Goal: Task Accomplishment & Management: Use online tool/utility

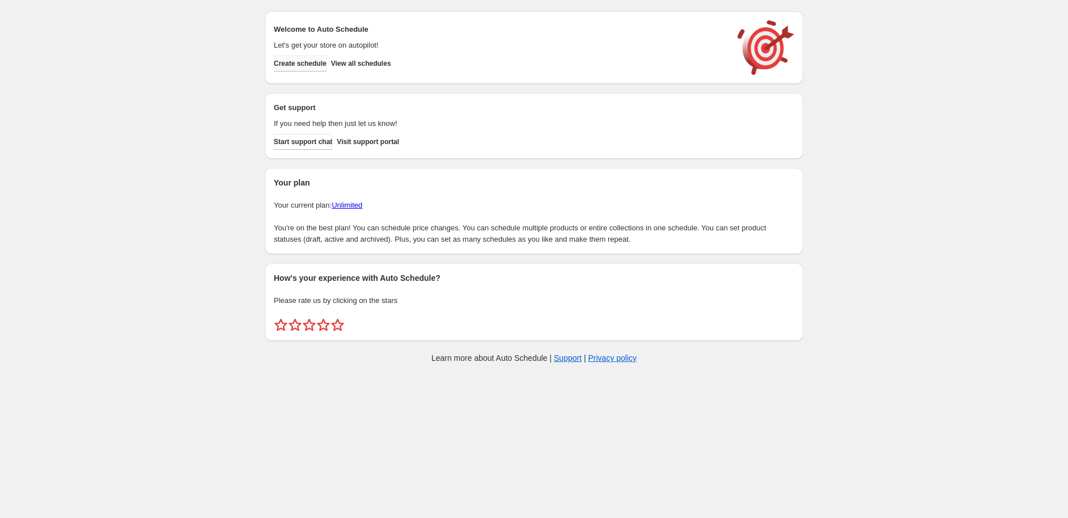
click at [324, 62] on span "Create schedule" at bounding box center [300, 63] width 53 height 9
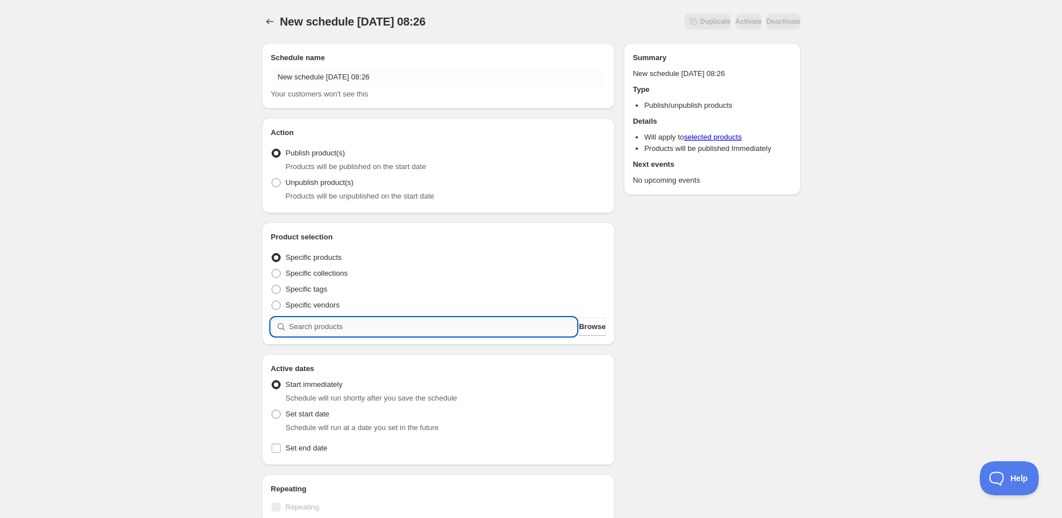
click at [375, 329] on input "search" at bounding box center [433, 327] width 288 height 18
paste input "STK010419"
type input "STK010419"
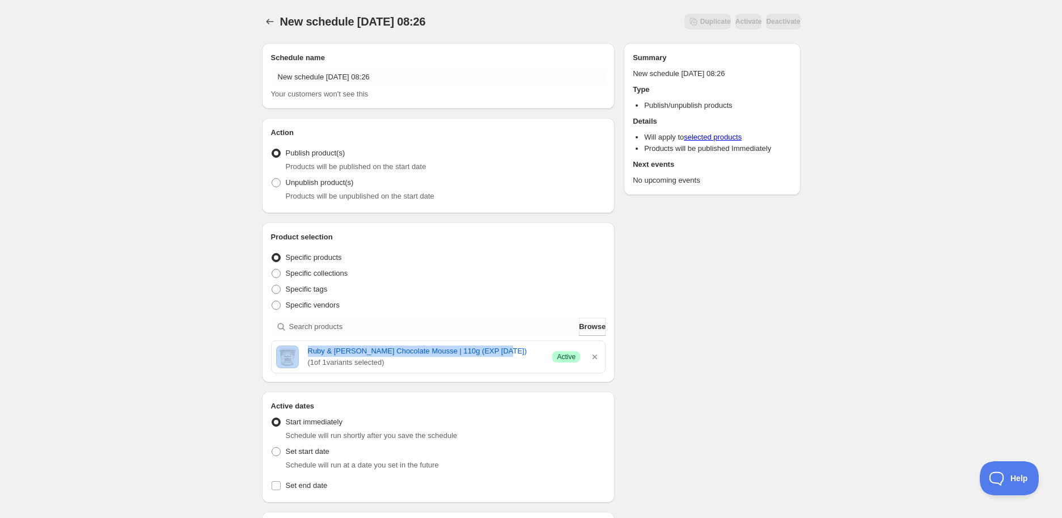
drag, startPoint x: 301, startPoint y: 351, endPoint x: 526, endPoint y: 343, distance: 225.8
click at [526, 343] on div "Ruby & [PERSON_NAME] Chocolate Mousse | 110g (EXP [DATE]) ( 1 of 1 variants sel…" at bounding box center [439, 357] width 334 height 32
click at [887, 376] on div "New schedule [DATE] 08:26. This page is ready New schedule [DATE] 08:26 Duplica…" at bounding box center [531, 451] width 1062 height 902
drag, startPoint x: 306, startPoint y: 348, endPoint x: 500, endPoint y: 352, distance: 193.4
click at [500, 352] on div "Ruby & [PERSON_NAME] Chocolate Mousse | 110g (EXP [DATE]) ( 1 of 1 variants sel…" at bounding box center [438, 356] width 325 height 23
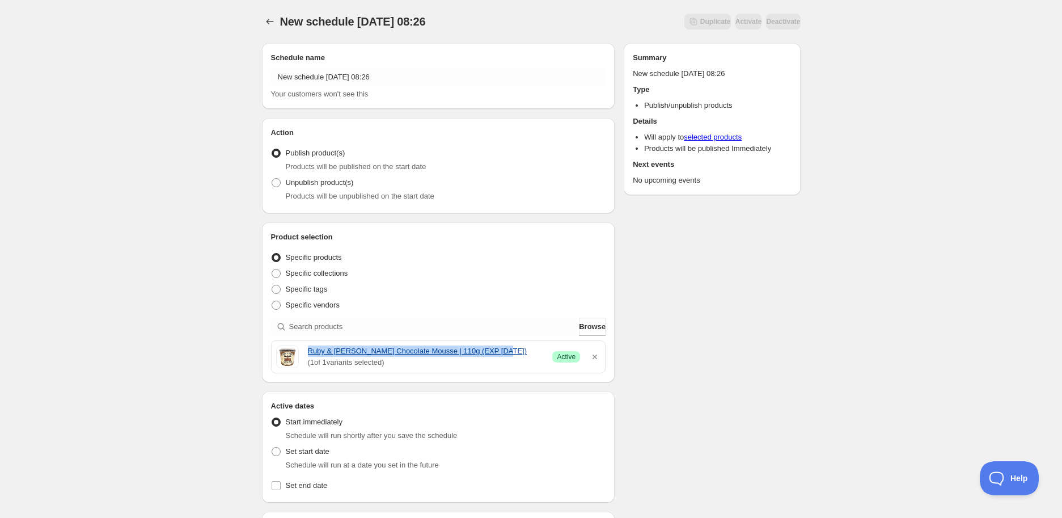
copy link "Ruby & [PERSON_NAME] Chocolate Mousse | 110g (EXP [DATE])"
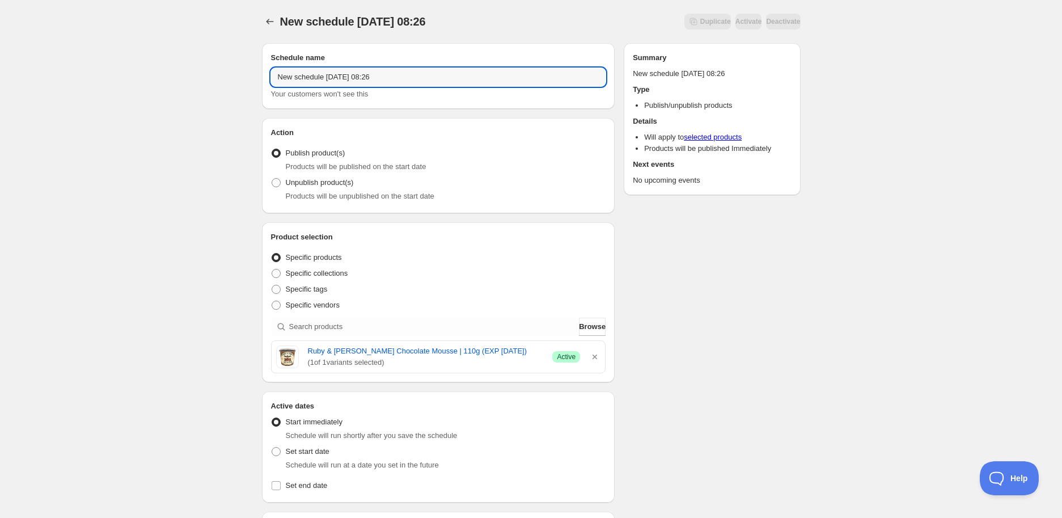
drag, startPoint x: 400, startPoint y: 75, endPoint x: 74, endPoint y: 65, distance: 326.8
click at [74, 65] on div "New schedule [DATE] 08:26. This page is ready New schedule [DATE] 08:26 Duplica…" at bounding box center [531, 451] width 1062 height 902
paste input "Ruby & [PERSON_NAME] Chocolate Mousse | 110g (EXP [DATE])"
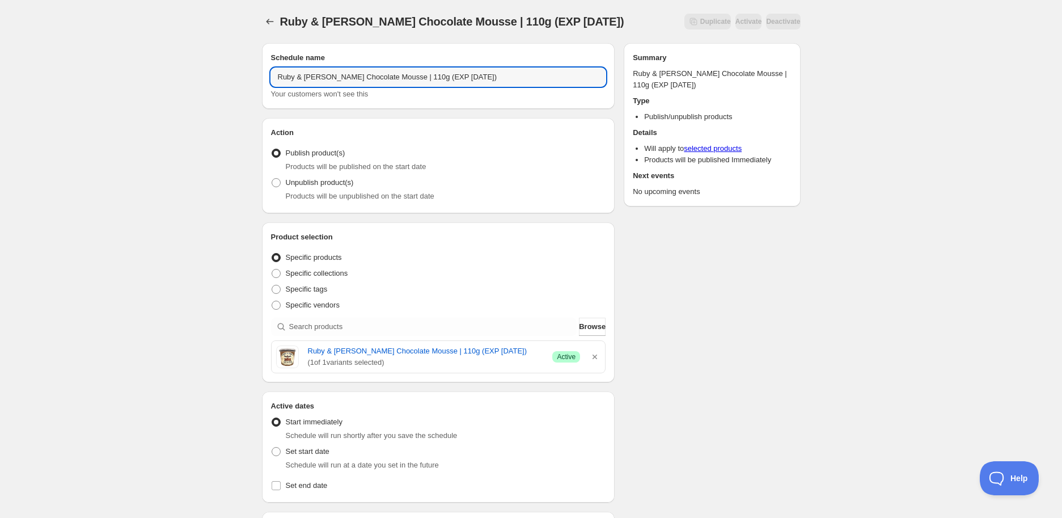
type input "Ruby & [PERSON_NAME] Chocolate Mousse | 110g (EXP [DATE])"
click at [330, 197] on span "Products will be unpublished on the start date" at bounding box center [360, 196] width 149 height 9
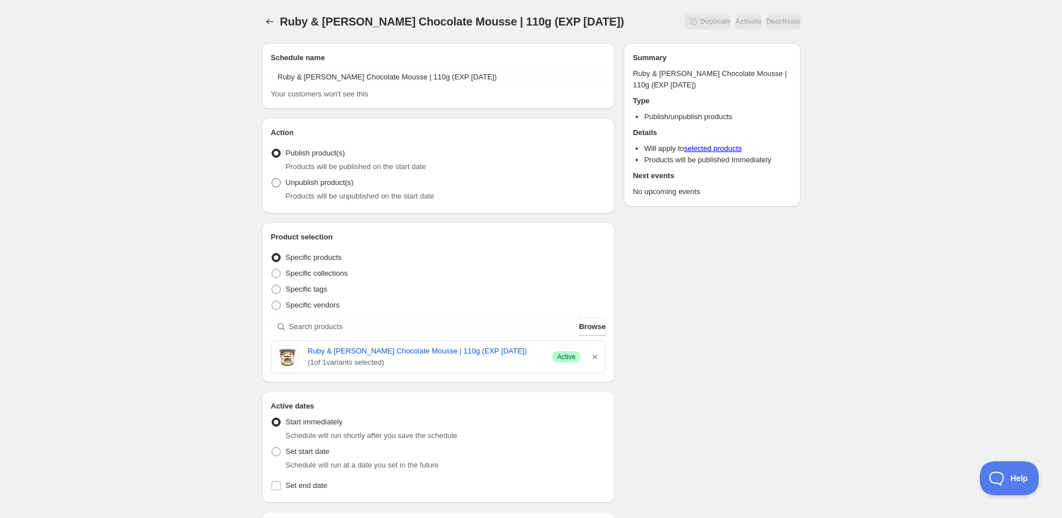
click at [328, 181] on span "Unpublish product(s)" at bounding box center [320, 182] width 68 height 9
click at [272, 179] on input "Unpublish product(s)" at bounding box center [272, 178] width 1 height 1
radio input "true"
click at [327, 457] on label "Set start date" at bounding box center [300, 451] width 58 height 16
click at [272, 447] on input "Set start date" at bounding box center [272, 447] width 1 height 1
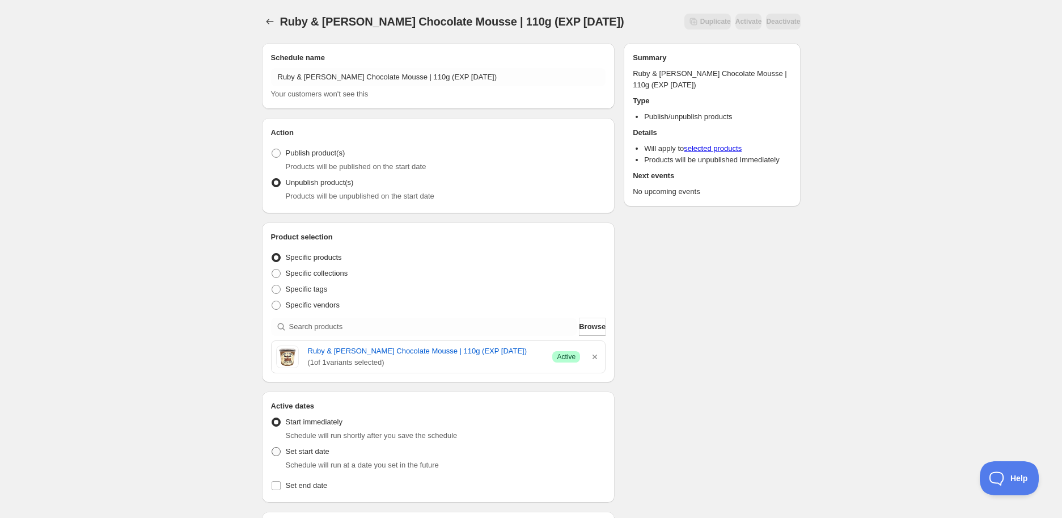
radio input "true"
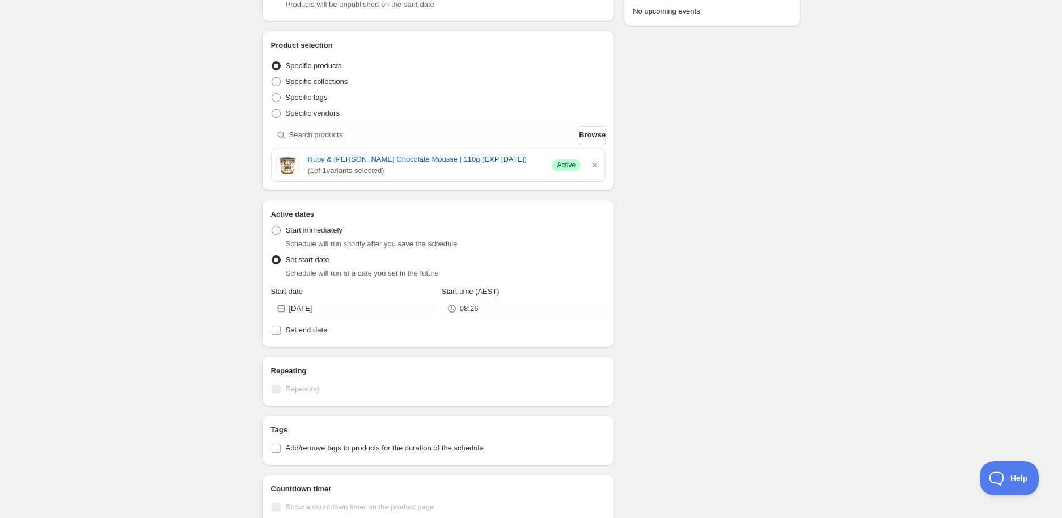
scroll to position [315, 0]
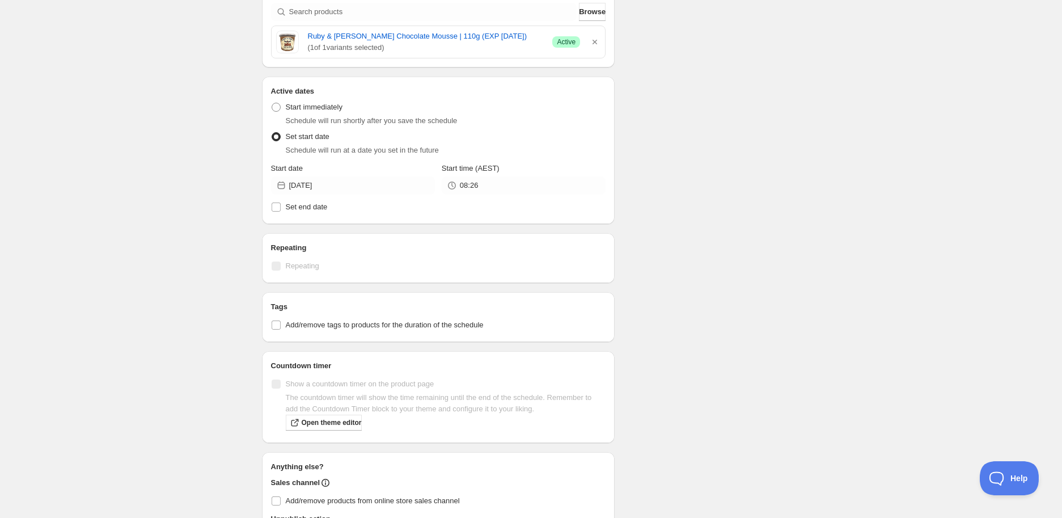
click at [364, 172] on div "Start date" at bounding box center [353, 168] width 164 height 11
click at [365, 179] on input "[DATE]" at bounding box center [362, 185] width 146 height 18
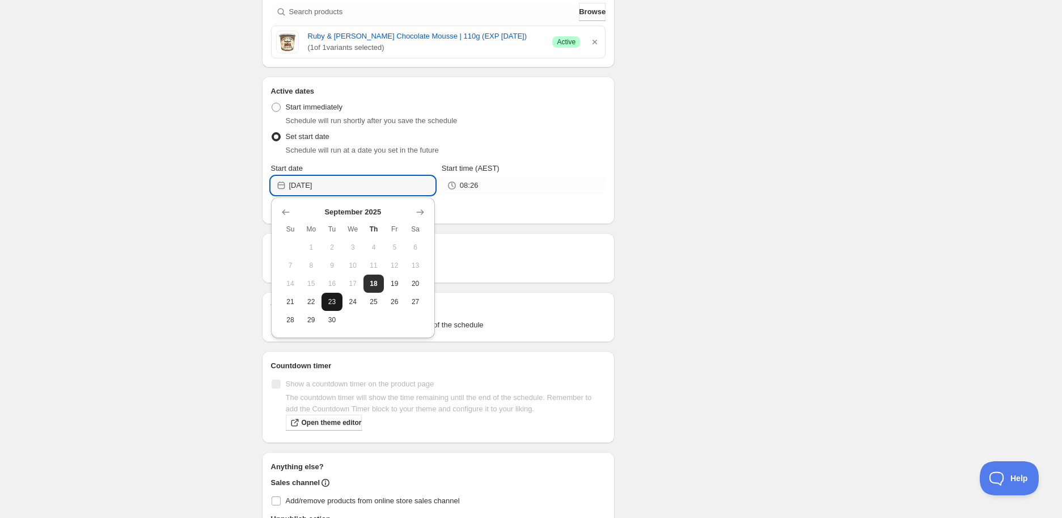
click at [331, 302] on span "23" at bounding box center [332, 301] width 12 height 9
type input "[DATE]"
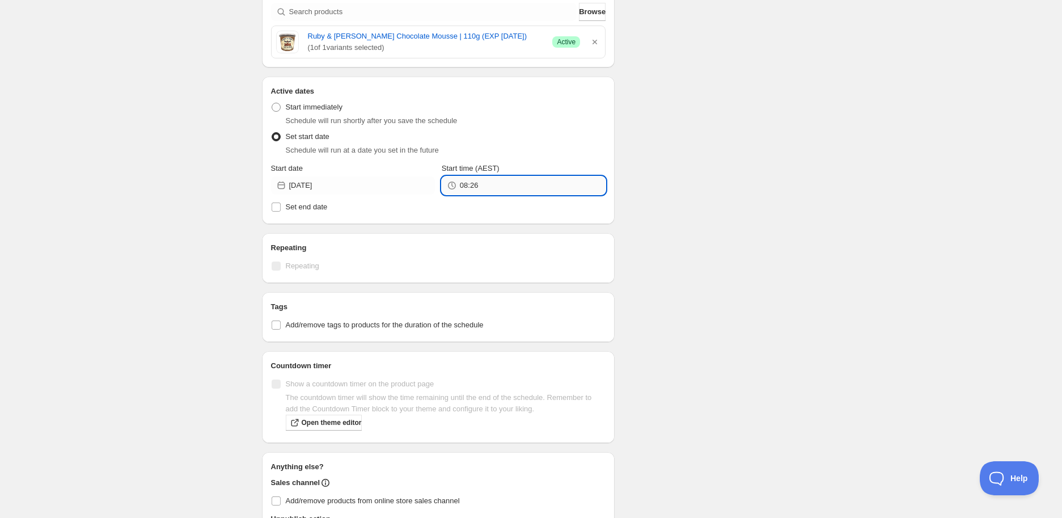
click at [460, 176] on input "08:26" at bounding box center [533, 185] width 146 height 18
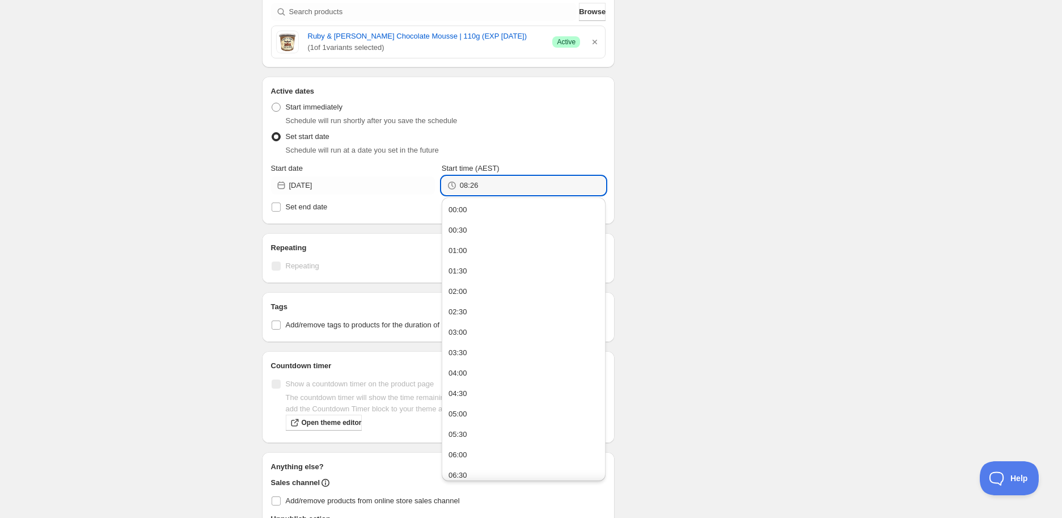
click at [486, 415] on button "05:00" at bounding box center [523, 414] width 157 height 18
type input "05:00"
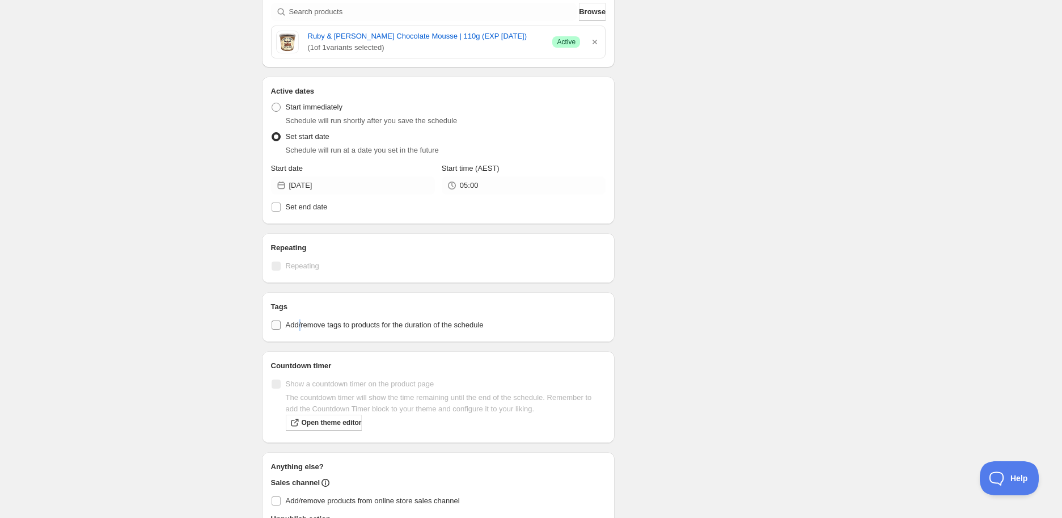
drag, startPoint x: 299, startPoint y: 320, endPoint x: 306, endPoint y: 326, distance: 9.7
click at [302, 320] on span "Add/remove tags to products for the duration of the schedule" at bounding box center [385, 324] width 198 height 9
click at [342, 320] on span "Add/remove tags to products for the duration of the schedule" at bounding box center [385, 324] width 198 height 9
click at [281, 320] on input "Add/remove tags to products for the duration of the schedule" at bounding box center [276, 324] width 9 height 9
checkbox input "true"
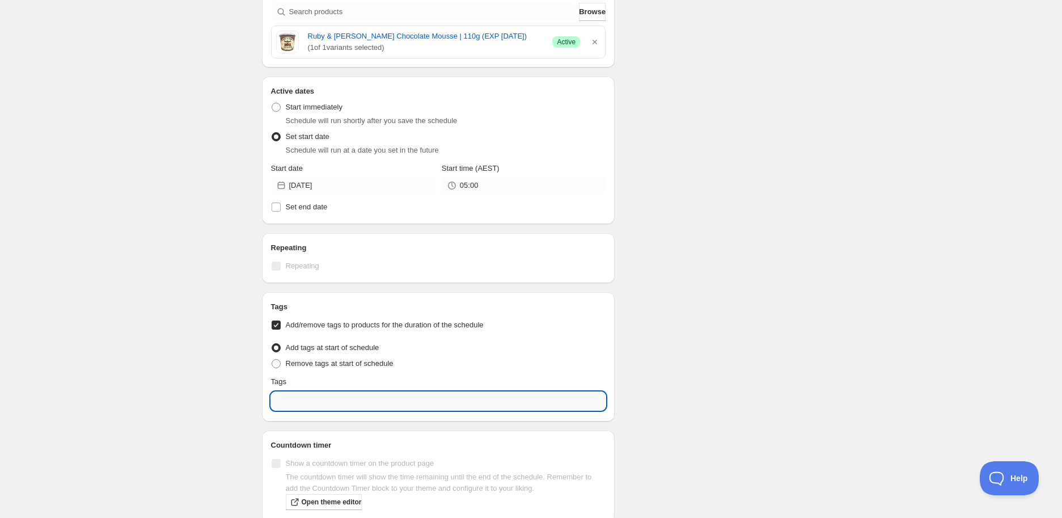
click at [335, 396] on input "text" at bounding box center [438, 401] width 335 height 18
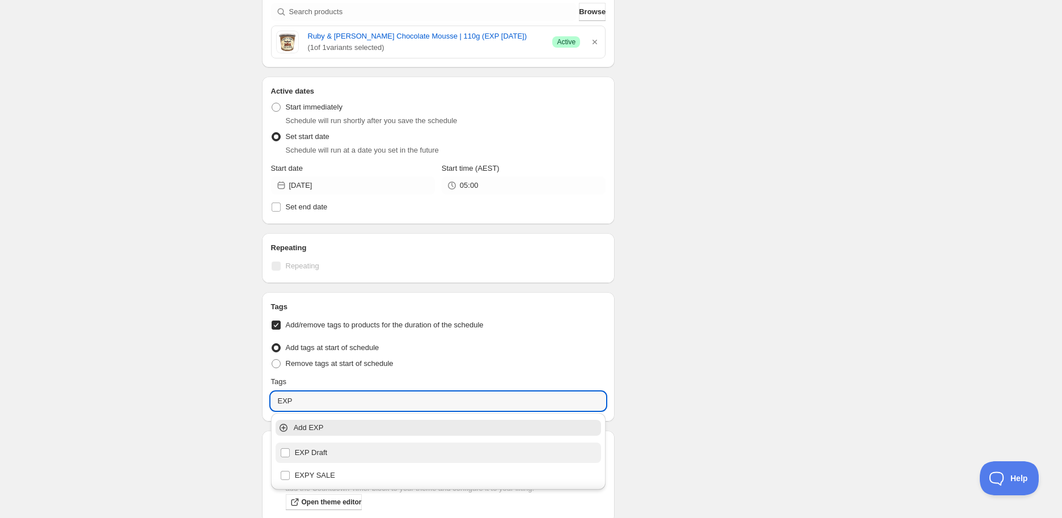
click at [337, 442] on div "EXP Draft" at bounding box center [439, 452] width 326 height 20
type input "EXP Draft"
checkbox input "true"
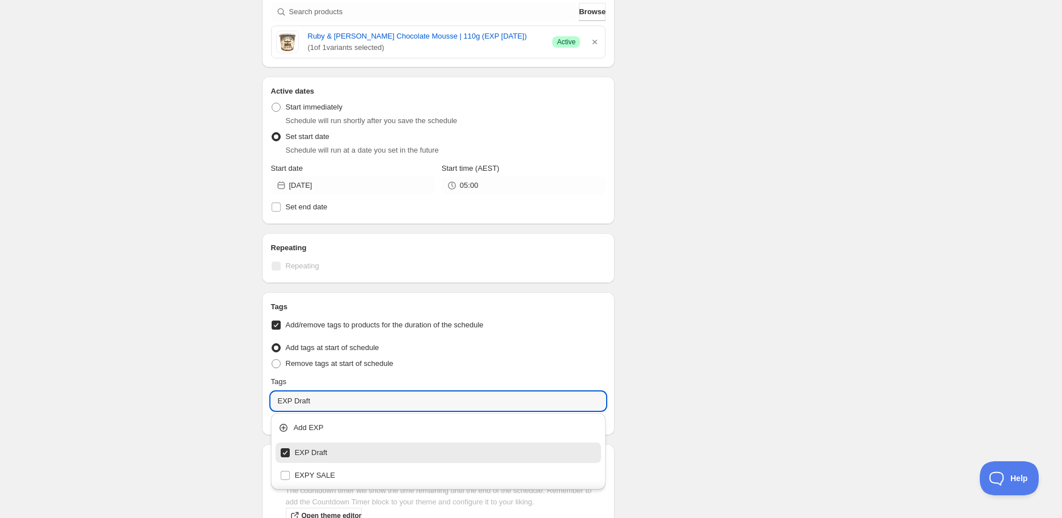
type input "EXP Draft"
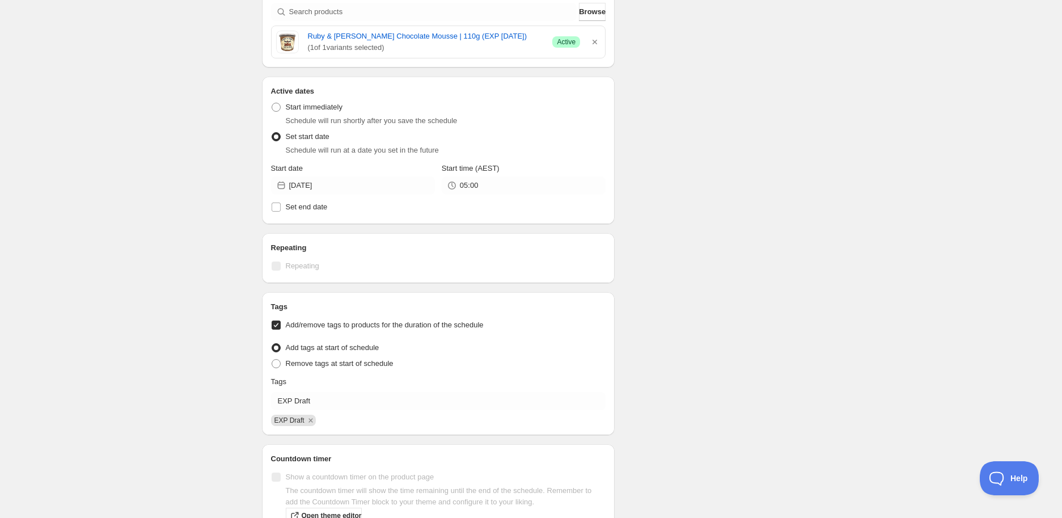
drag, startPoint x: 691, startPoint y: 337, endPoint x: 686, endPoint y: 330, distance: 8.2
click at [692, 336] on div "Schedule name Ruby & [PERSON_NAME] Chocolate Mousse | 110g (EXP [DATE]) Your cu…" at bounding box center [527, 205] width 548 height 972
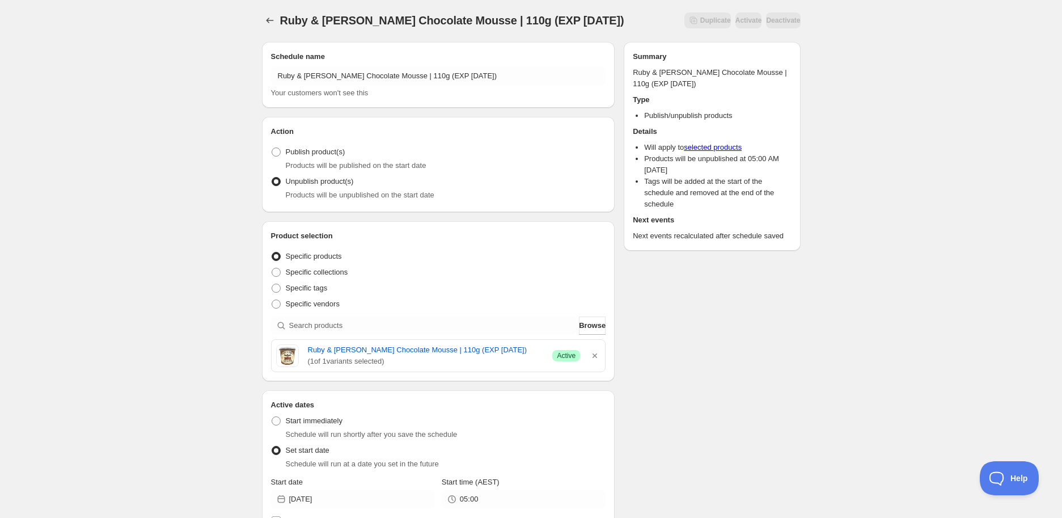
scroll to position [0, 0]
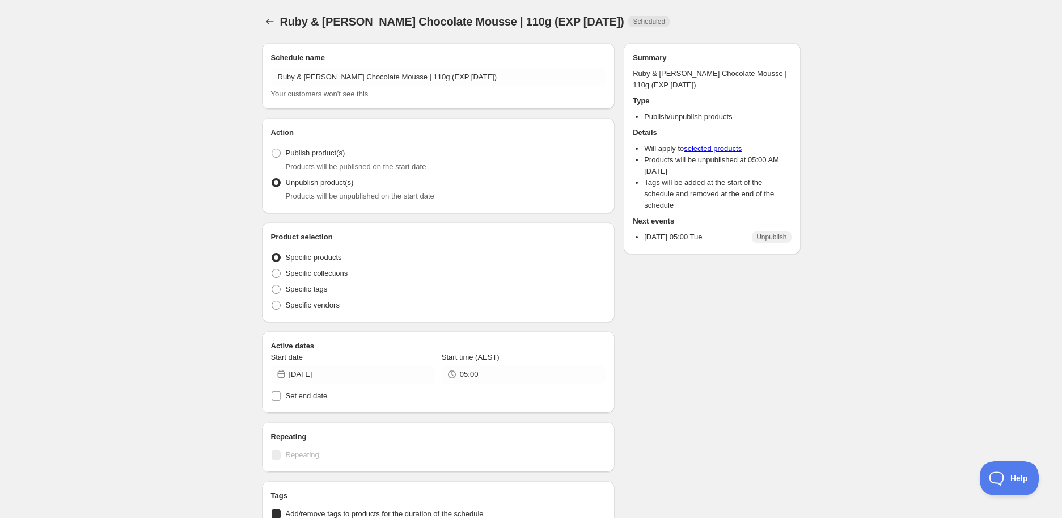
radio input "true"
checkbox input "true"
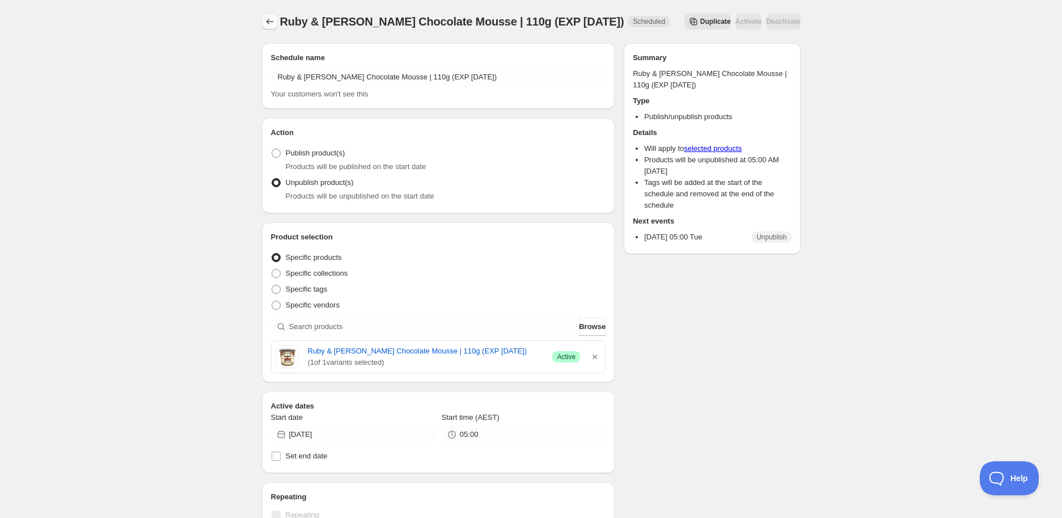
click at [272, 17] on icon "Schedules" at bounding box center [269, 21] width 11 height 11
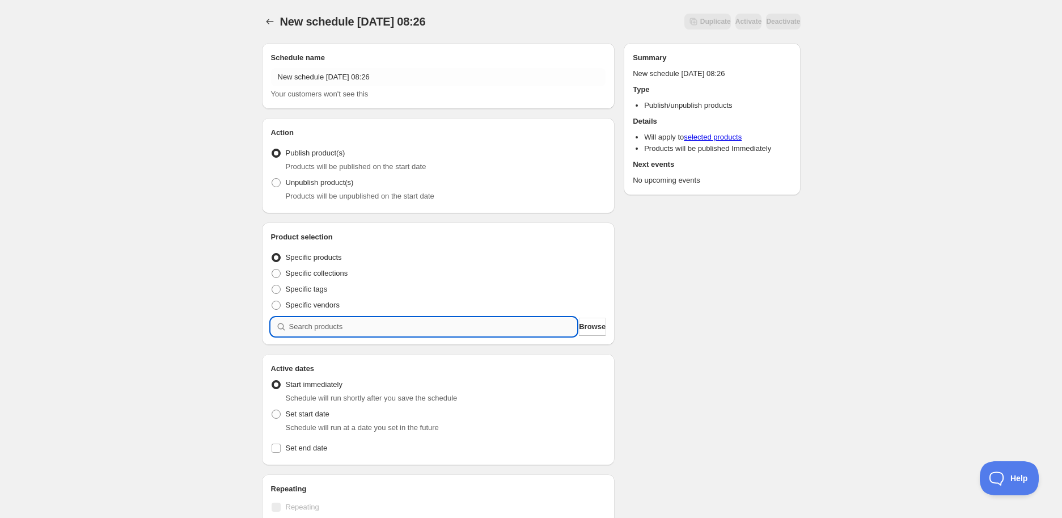
click at [339, 327] on input "search" at bounding box center [433, 327] width 288 height 18
paste input "search"
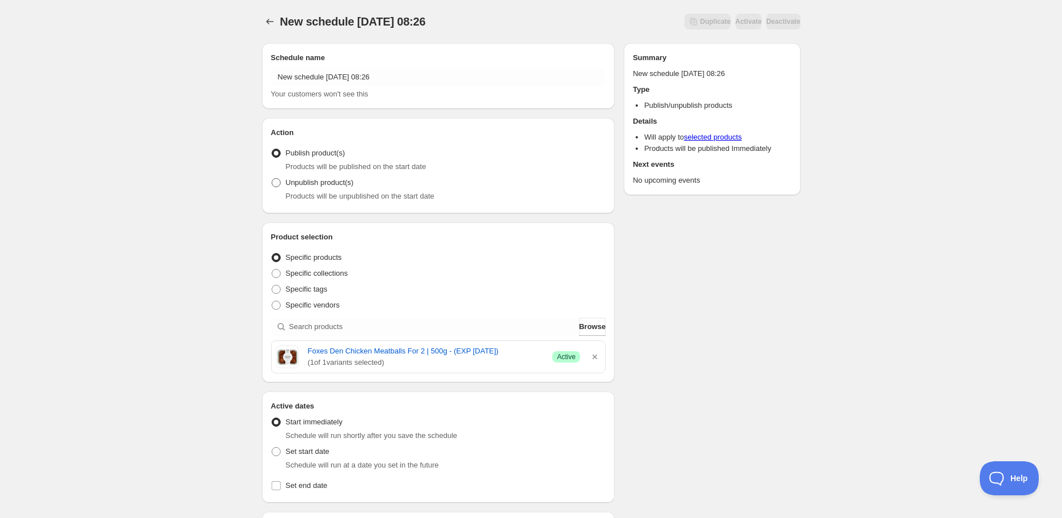
click at [298, 183] on span "Unpublish product(s)" at bounding box center [320, 182] width 68 height 9
click at [272, 179] on input "Unpublish product(s)" at bounding box center [272, 178] width 1 height 1
radio input "true"
drag, startPoint x: 305, startPoint y: 350, endPoint x: 533, endPoint y: 352, distance: 228.5
click at [533, 352] on div "Foxes Den Chicken Meatballs For 2 | 500g - (EXP [DATE]) ( 1 of 1 variants selec…" at bounding box center [438, 356] width 325 height 23
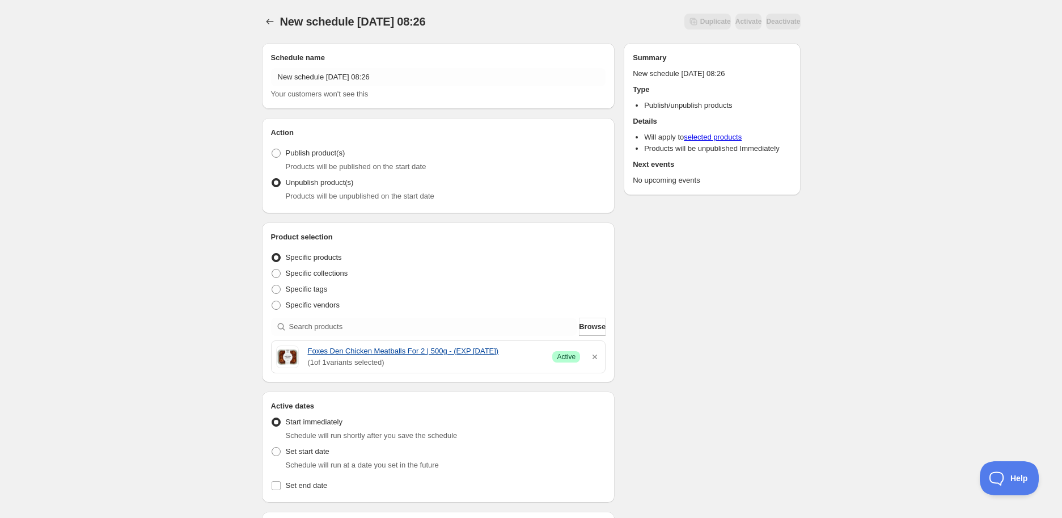
copy link "Foxes Den Chicken Meatballs For 2 | 500g - (EXP [DATE])"
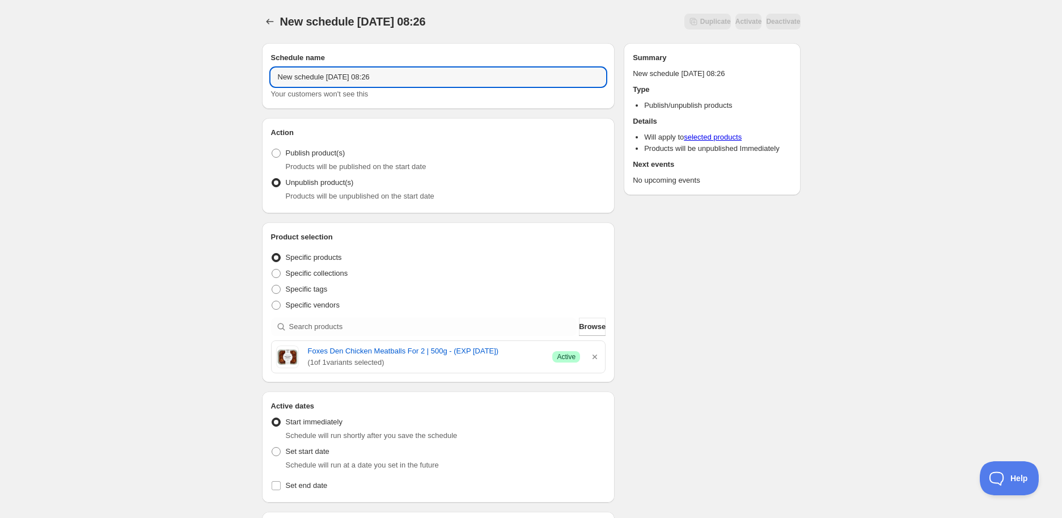
drag, startPoint x: 497, startPoint y: 77, endPoint x: 150, endPoint y: 75, distance: 347.0
click at [145, 75] on div "New schedule [DATE] 08:26. This page is ready New schedule [DATE] 08:26 Duplica…" at bounding box center [531, 449] width 1062 height 899
paste input "Foxes Den Chicken Meatballs For 2 | 500g - (EXP [DATE])"
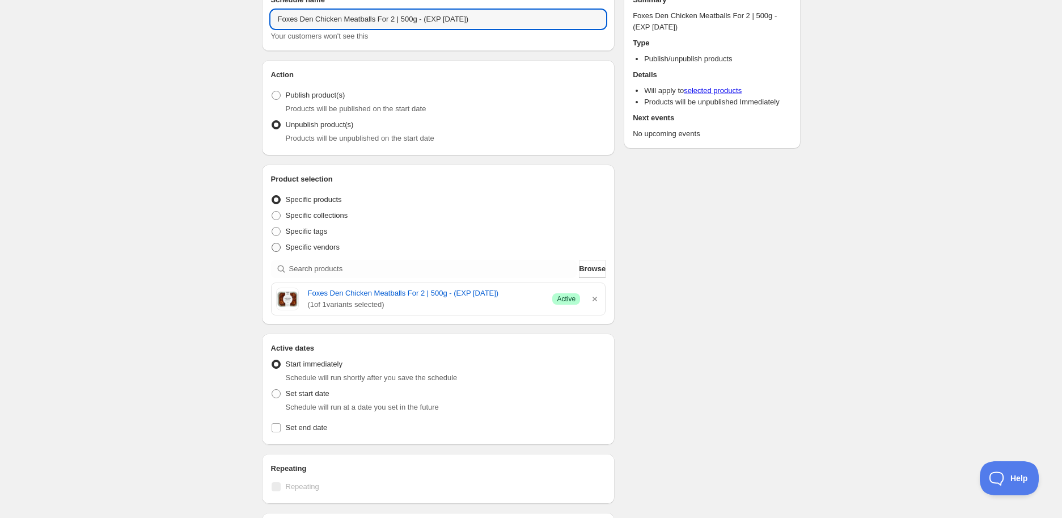
scroll to position [189, 0]
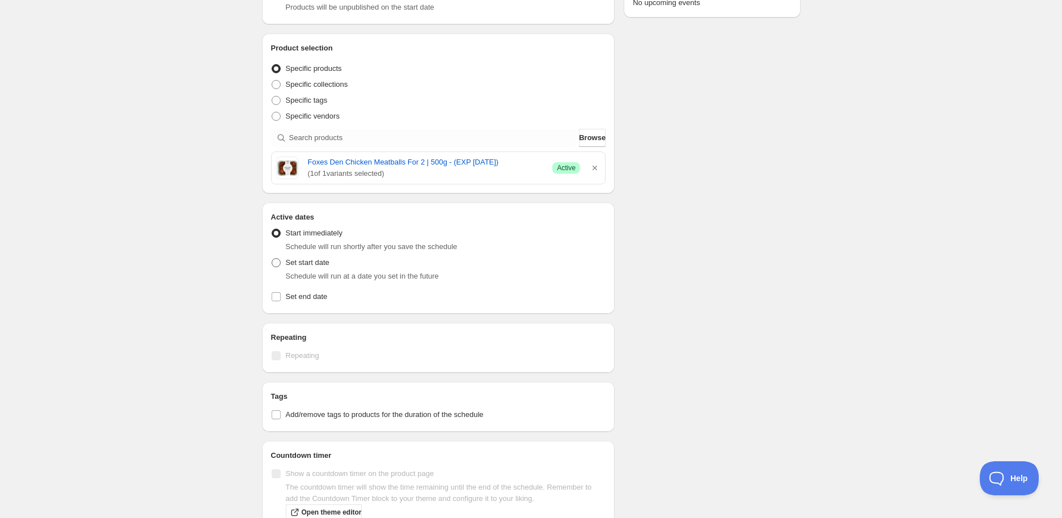
type input "Foxes Den Chicken Meatballs For 2 | 500g - (EXP [DATE])"
click at [303, 258] on span "Set start date" at bounding box center [308, 262] width 44 height 9
click at [272, 258] on input "Set start date" at bounding box center [272, 258] width 1 height 1
radio input "true"
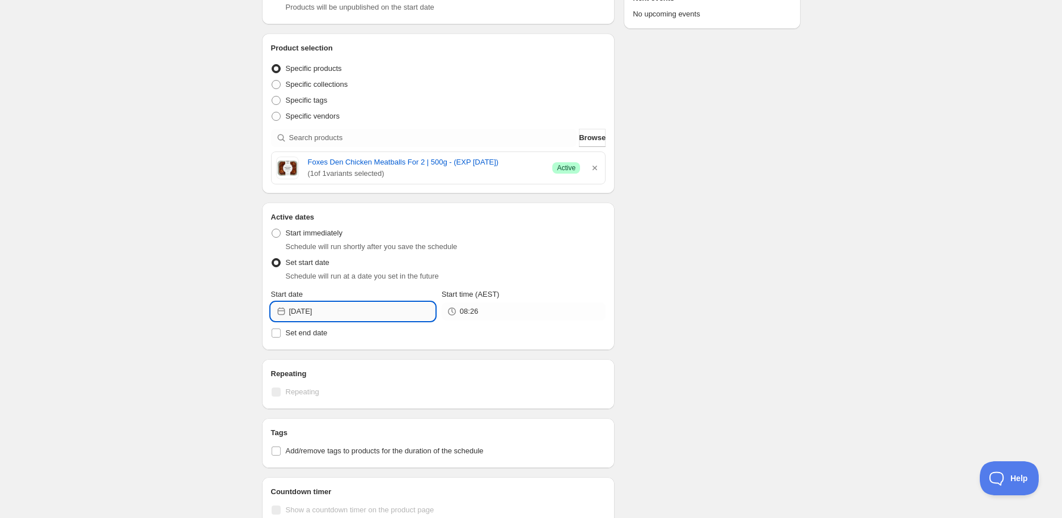
drag, startPoint x: 338, startPoint y: 314, endPoint x: 327, endPoint y: 316, distance: 11.6
click at [339, 315] on input "[DATE]" at bounding box center [362, 311] width 146 height 18
click at [288, 428] on span "21" at bounding box center [291, 427] width 12 height 9
type input "[DATE]"
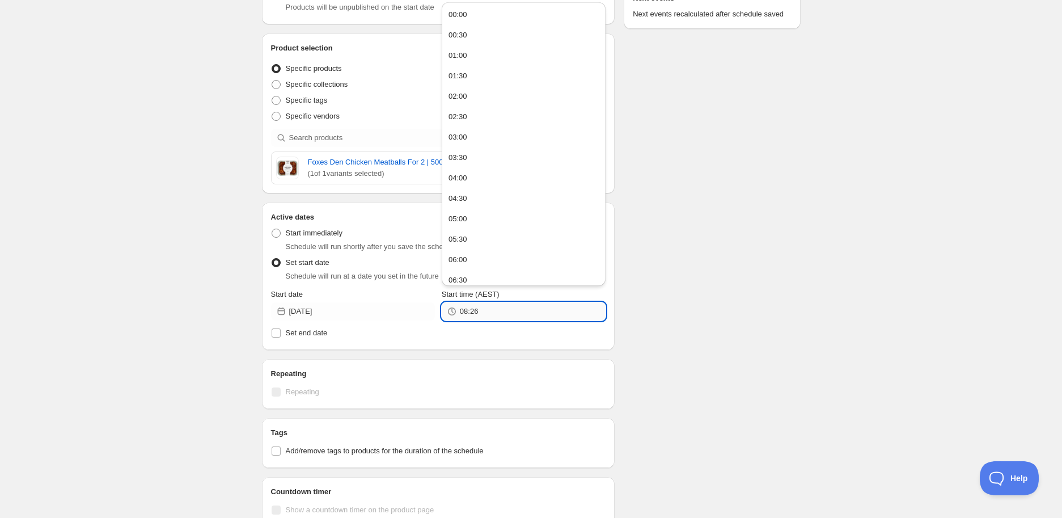
click at [500, 303] on input "08:26" at bounding box center [533, 311] width 146 height 18
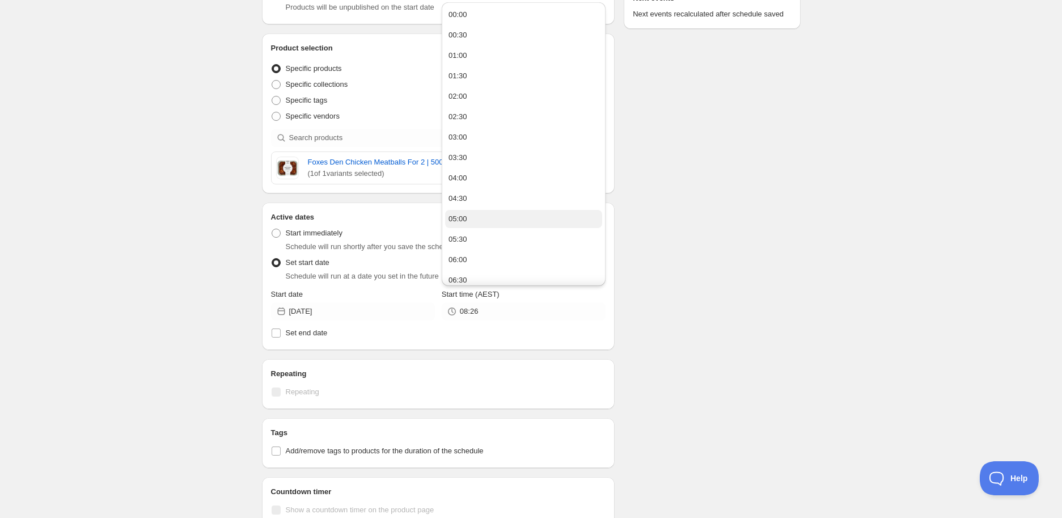
click at [496, 217] on button "05:00" at bounding box center [523, 219] width 157 height 18
type input "05:00"
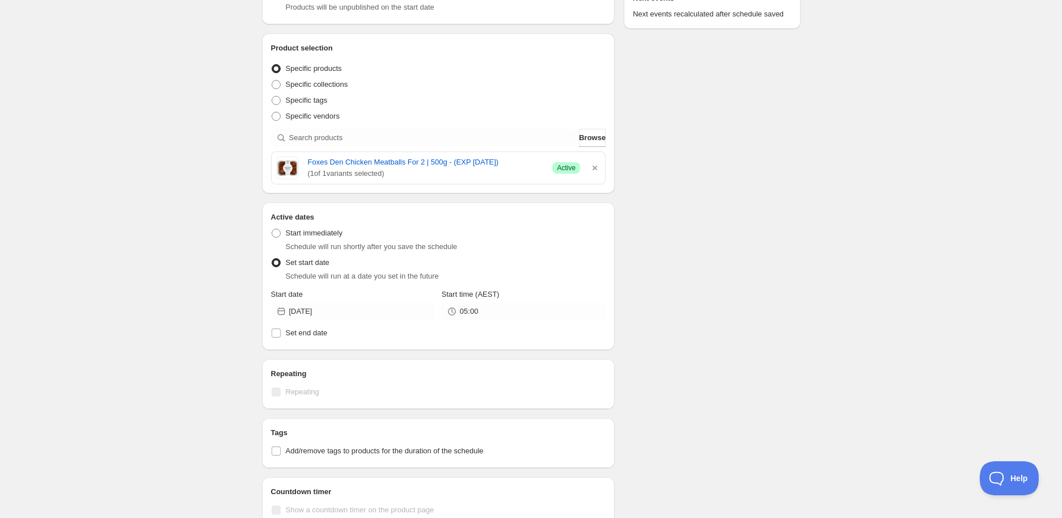
click at [312, 441] on div "Tags Add/remove tags to products for the duration of the schedule" at bounding box center [438, 443] width 335 height 32
click at [314, 448] on span "Add/remove tags to products for the duration of the schedule" at bounding box center [385, 450] width 198 height 9
click at [281, 448] on input "Add/remove tags to products for the duration of the schedule" at bounding box center [276, 450] width 9 height 9
checkbox input "true"
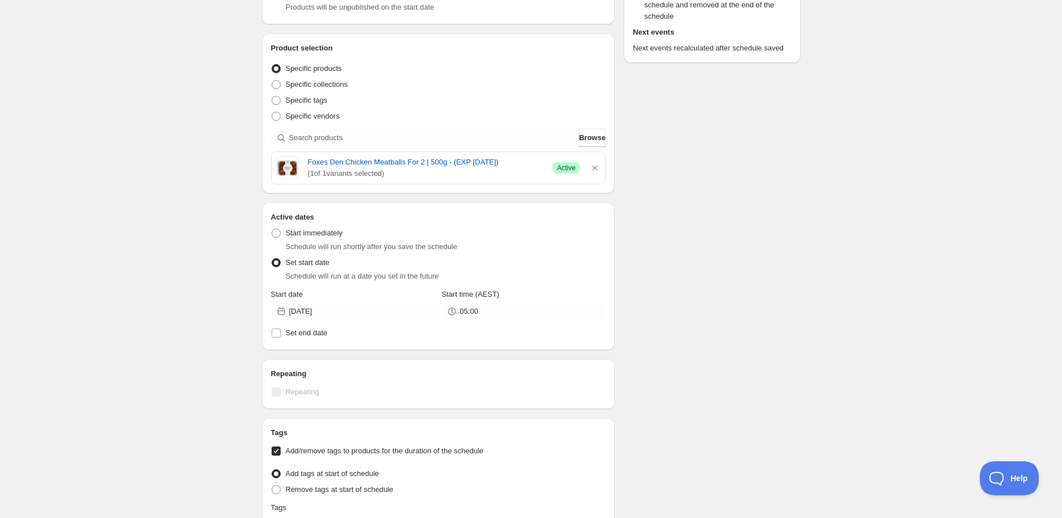
scroll to position [495, 0]
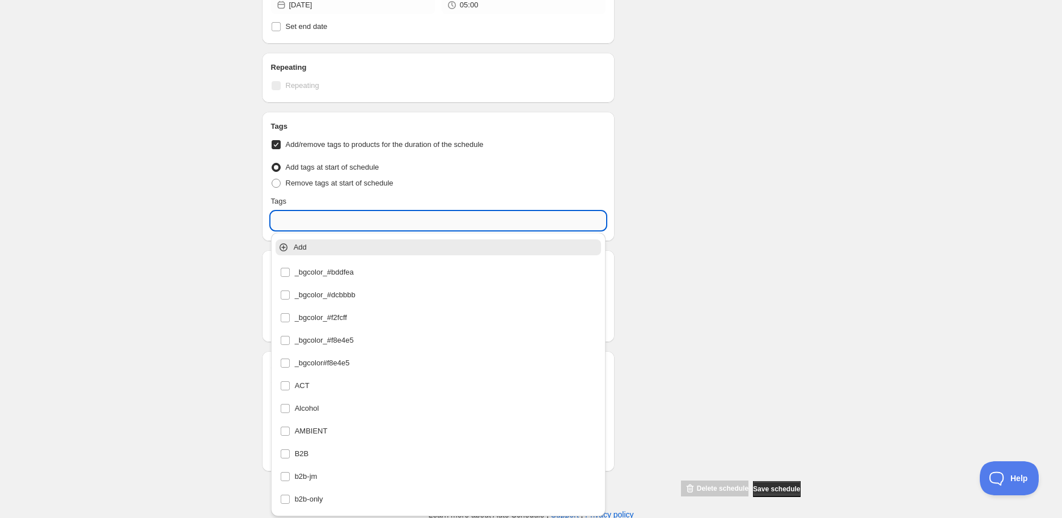
click at [320, 218] on input "text" at bounding box center [438, 221] width 335 height 18
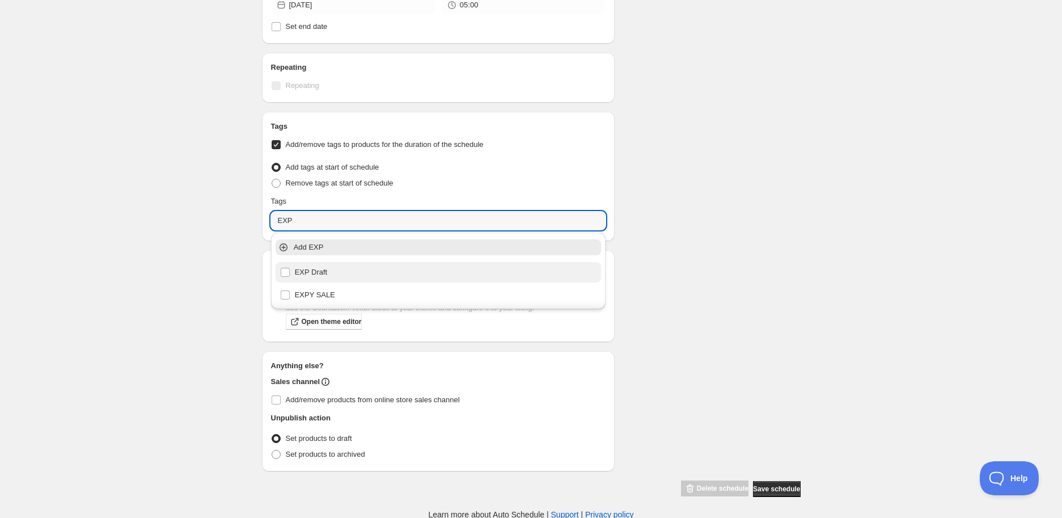
click at [331, 271] on div "EXP Draft" at bounding box center [438, 272] width 317 height 16
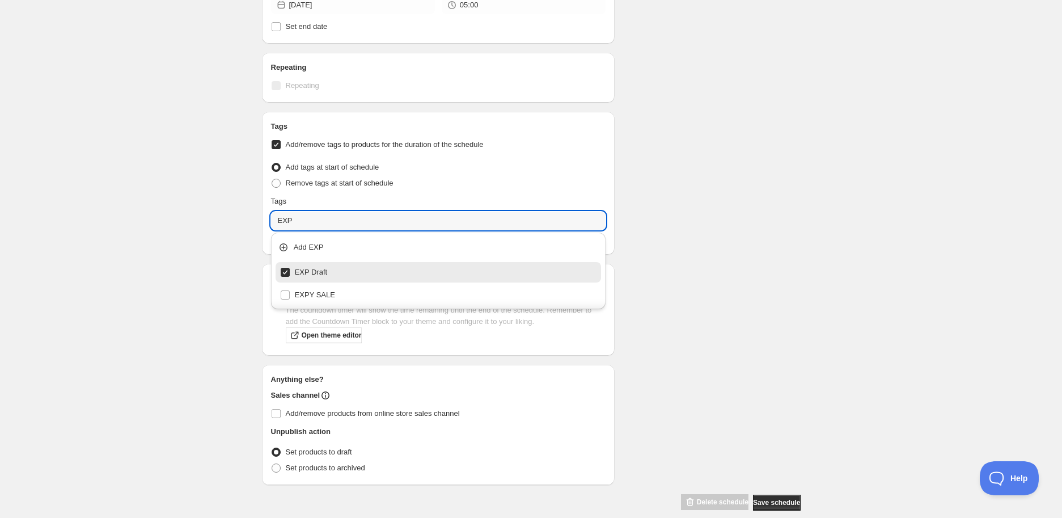
type input "EXP Draft"
checkbox input "true"
type input "EXP Draft"
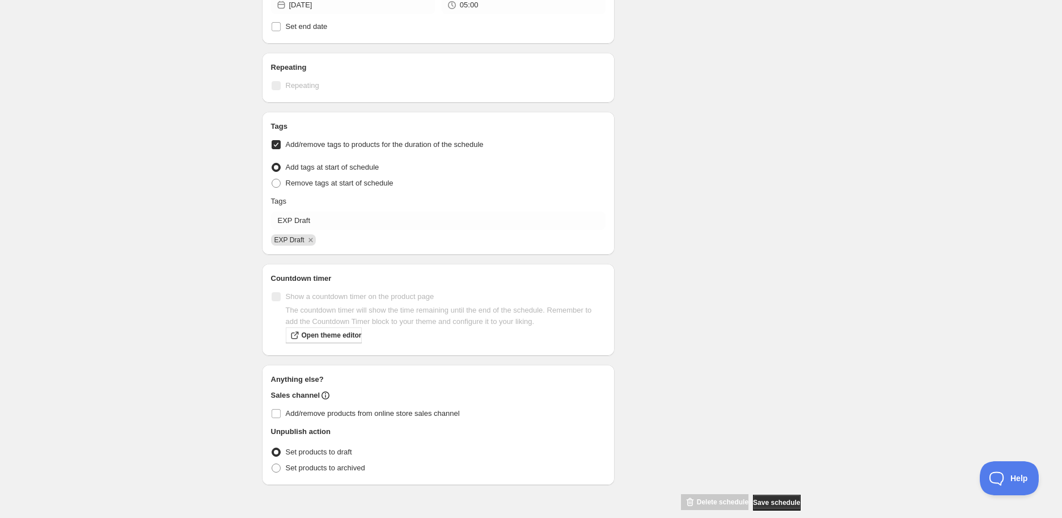
click at [687, 232] on div "Schedule name Foxes Den Chicken Meatballs For 2 | 500g - (EXP [DATE]) Your cust…" at bounding box center [527, 25] width 548 height 972
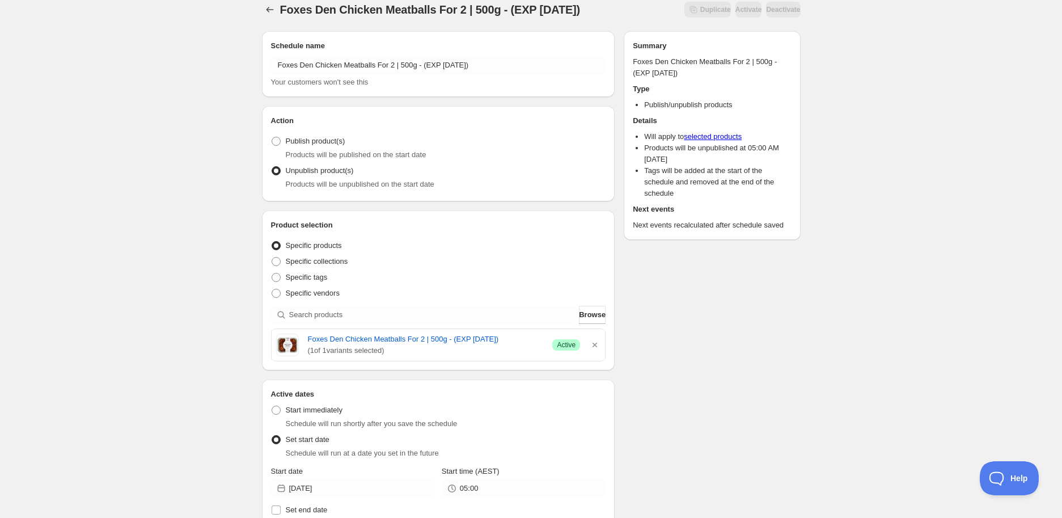
scroll to position [0, 0]
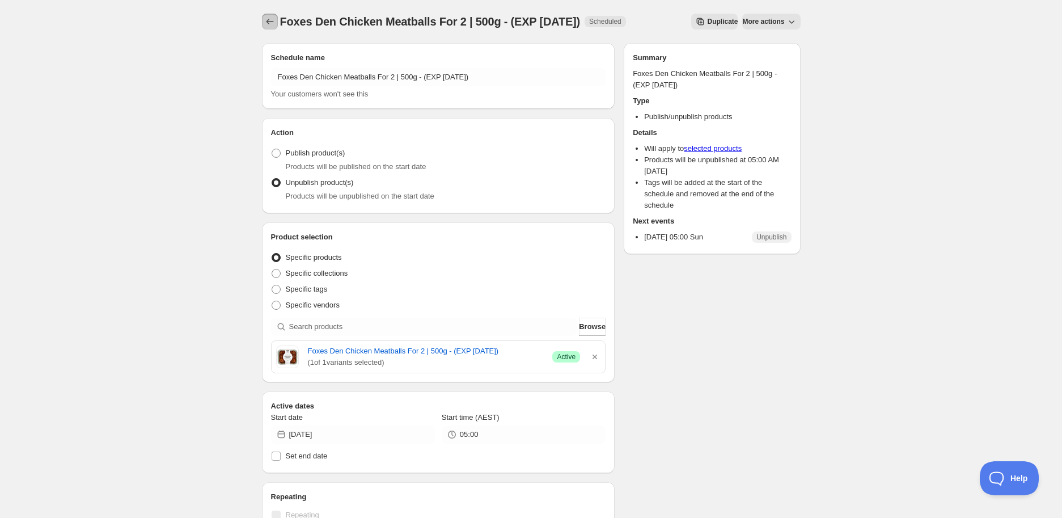
click at [268, 16] on icon "Schedules" at bounding box center [269, 21] width 11 height 11
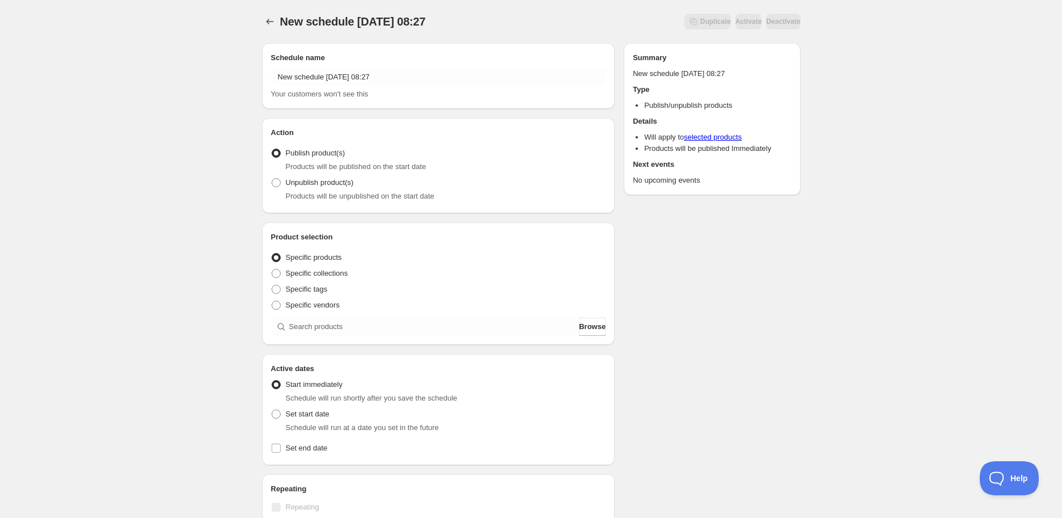
click at [347, 316] on div "Product selection Entity type Specific products Specific collections Specific t…" at bounding box center [438, 283] width 335 height 104
click at [336, 337] on div "Product selection Entity type Specific products Specific collections Specific t…" at bounding box center [438, 283] width 353 height 122
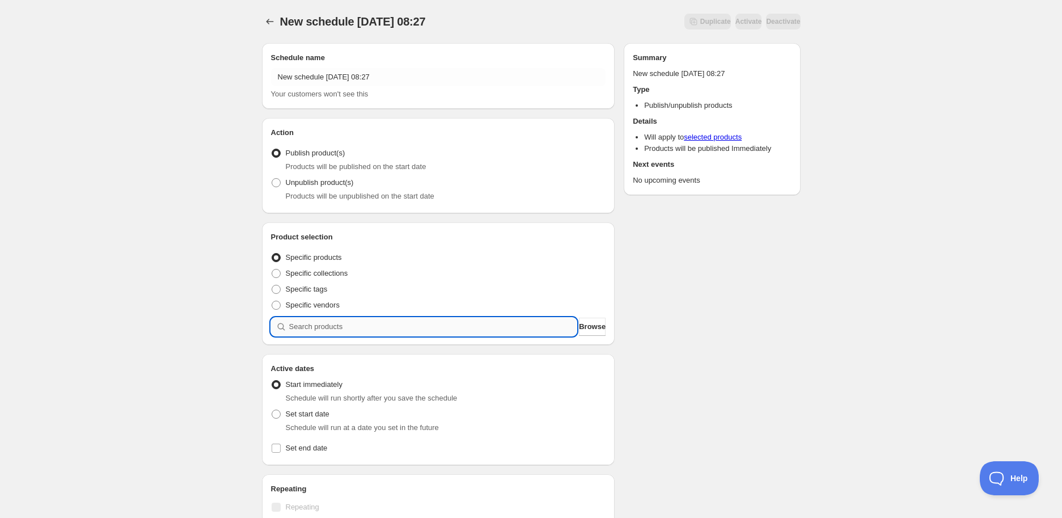
click at [315, 328] on input "search" at bounding box center [433, 327] width 288 height 18
paste input "search"
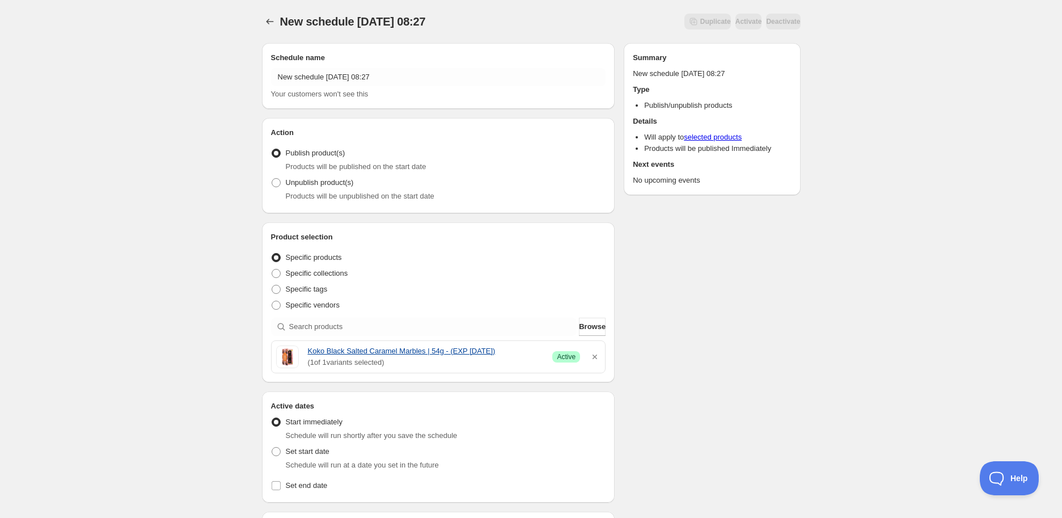
drag, startPoint x: 303, startPoint y: 349, endPoint x: 511, endPoint y: 345, distance: 208.1
click at [511, 345] on div "Koko Black Salted Caramel Marbles | 54g - (EXP [DATE]) ( 1 of 1 variants select…" at bounding box center [438, 356] width 325 height 23
copy link "Koko Black Salted Caramel Marbles | 54g - (EXP [DATE])"
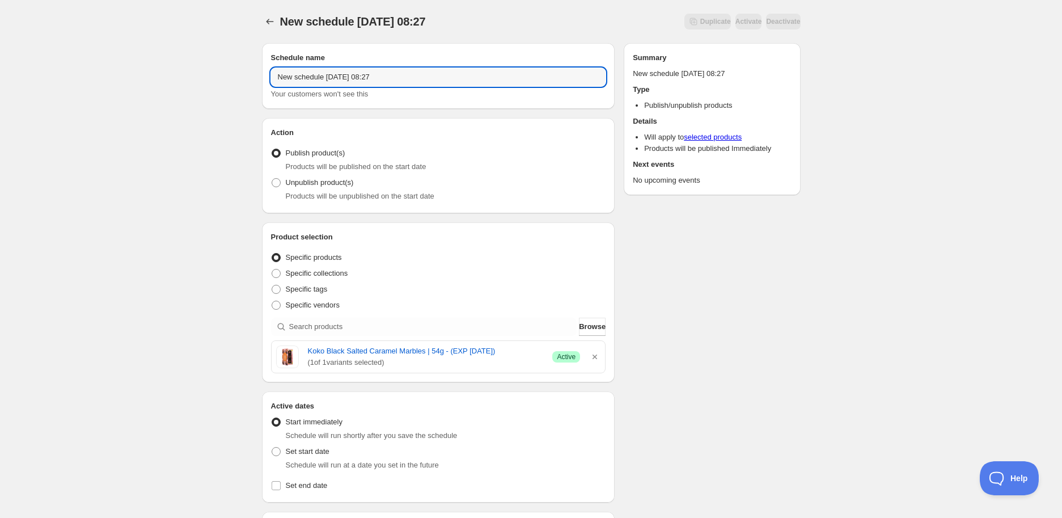
drag, startPoint x: 350, startPoint y: 73, endPoint x: 82, endPoint y: 70, distance: 267.7
click at [82, 70] on div "New schedule [DATE] 08:27. This page is ready New schedule [DATE] 08:27 Duplica…" at bounding box center [531, 451] width 1062 height 902
paste input "Koko Black Salted Caramel Marbles | 54g - (EXP [DATE])"
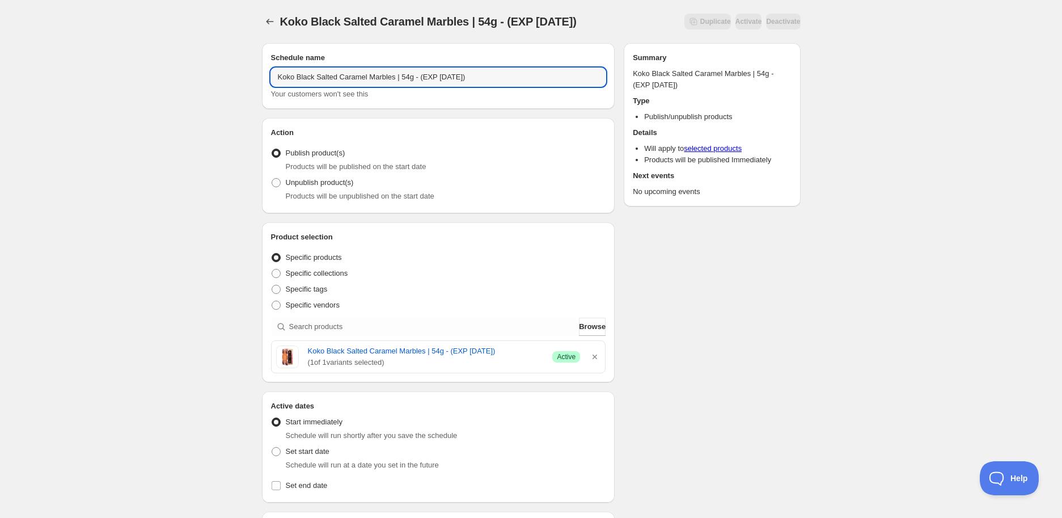
type input "Koko Black Salted Caramel Marbles | 54g - (EXP [DATE])"
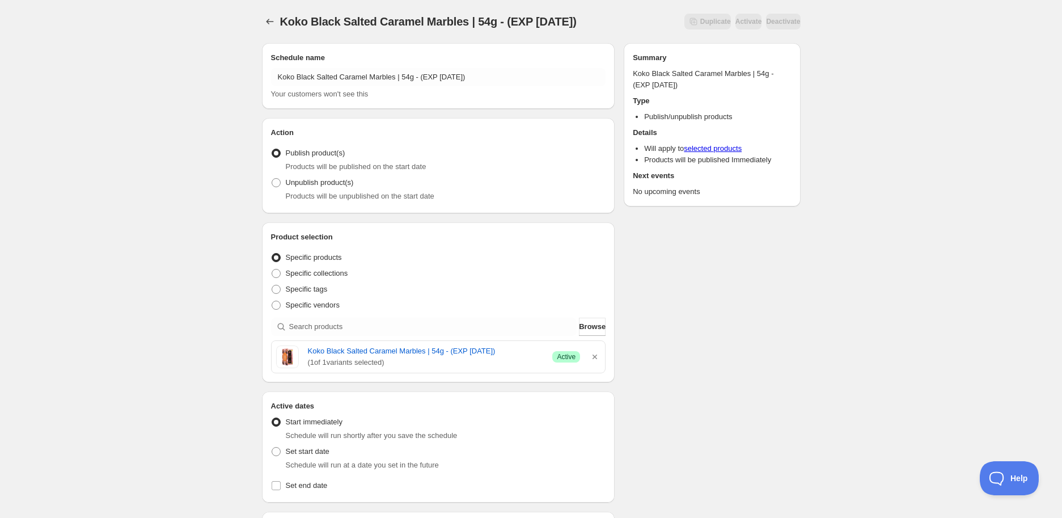
click at [299, 169] on span "Products will be published on the start date" at bounding box center [356, 166] width 141 height 9
click at [301, 185] on span "Unpublish product(s)" at bounding box center [320, 182] width 68 height 9
click at [272, 179] on input "Unpublish product(s)" at bounding box center [272, 178] width 1 height 1
radio input "true"
click at [313, 455] on span "Set start date" at bounding box center [308, 451] width 44 height 9
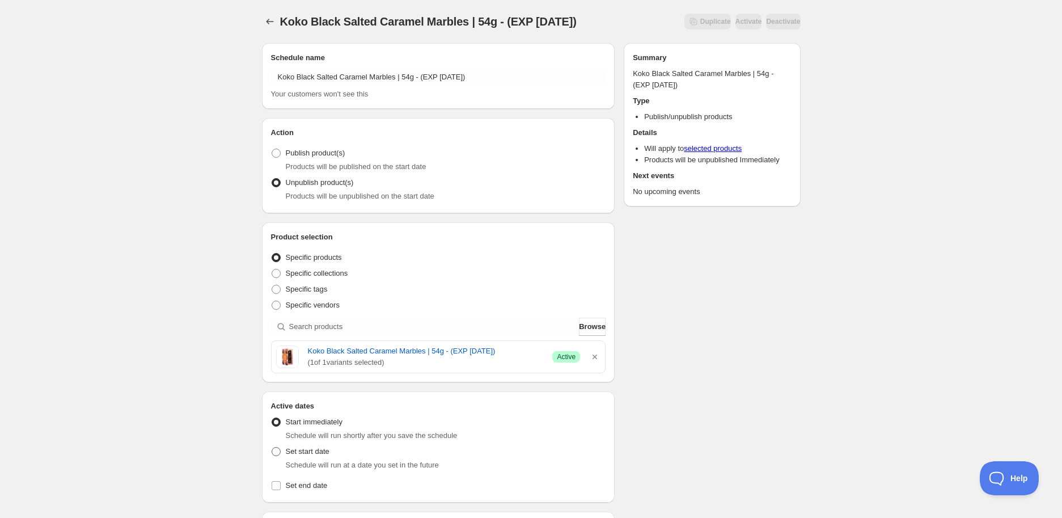
click at [272, 447] on input "Set start date" at bounding box center [272, 447] width 1 height 1
radio input "true"
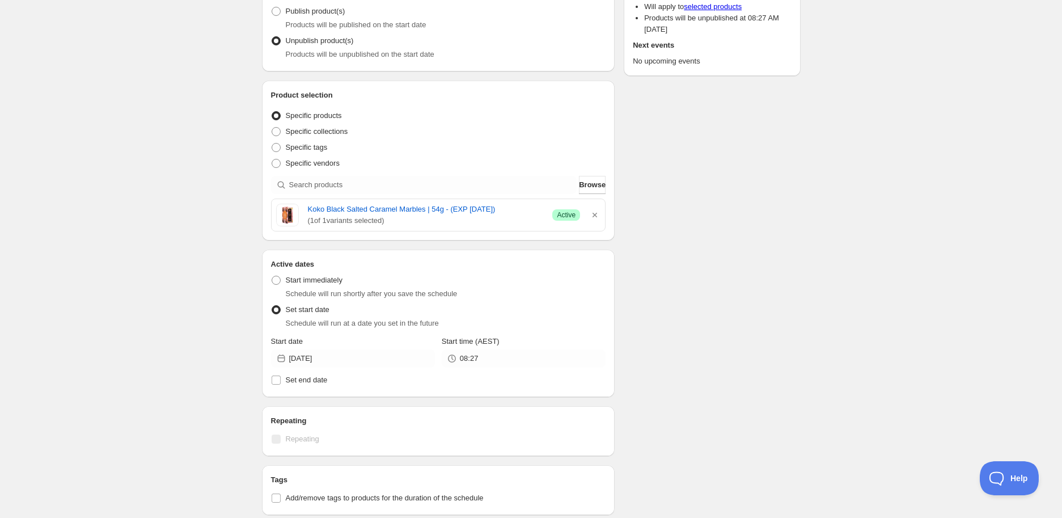
scroll to position [252, 0]
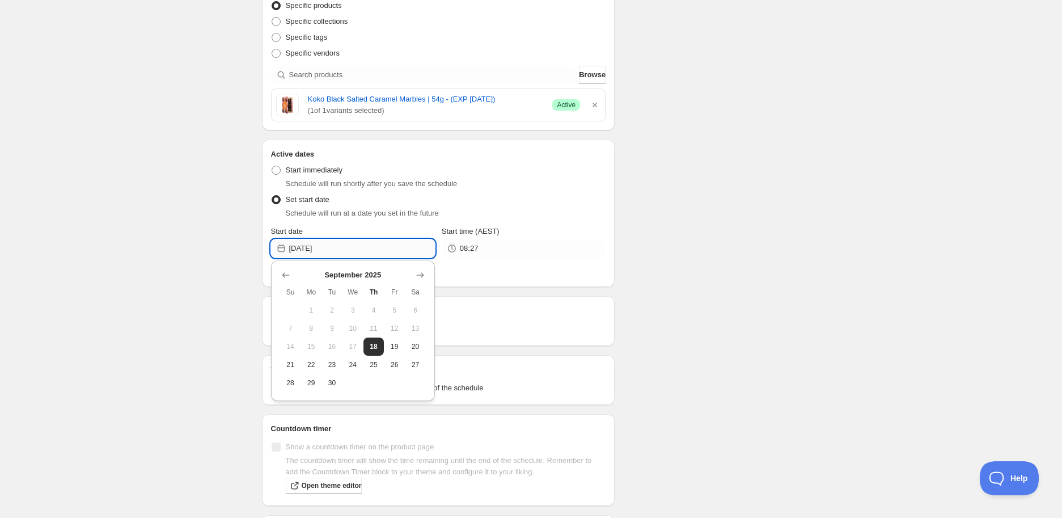
click at [382, 241] on input "[DATE]" at bounding box center [362, 248] width 146 height 18
click at [295, 364] on span "21" at bounding box center [291, 364] width 12 height 9
type input "[DATE]"
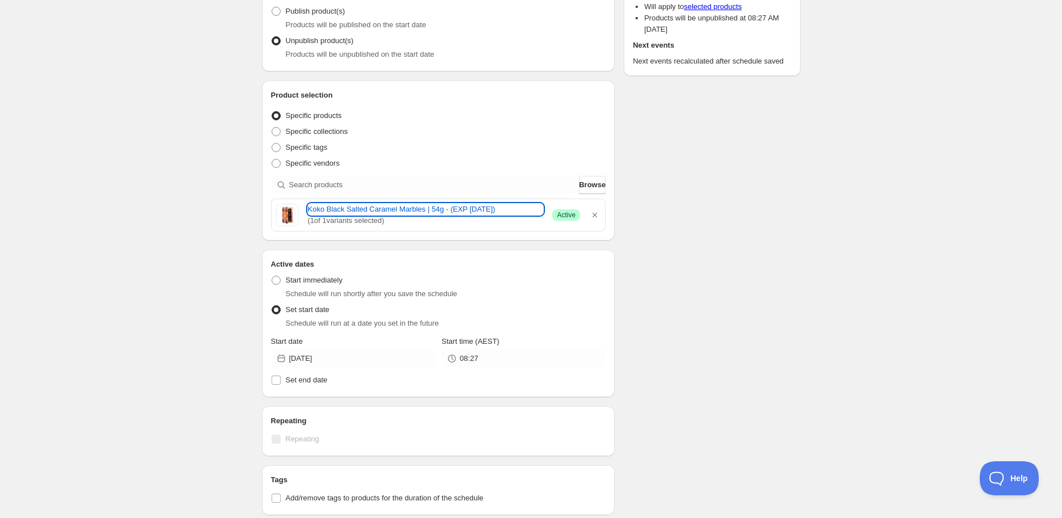
scroll to position [0, 0]
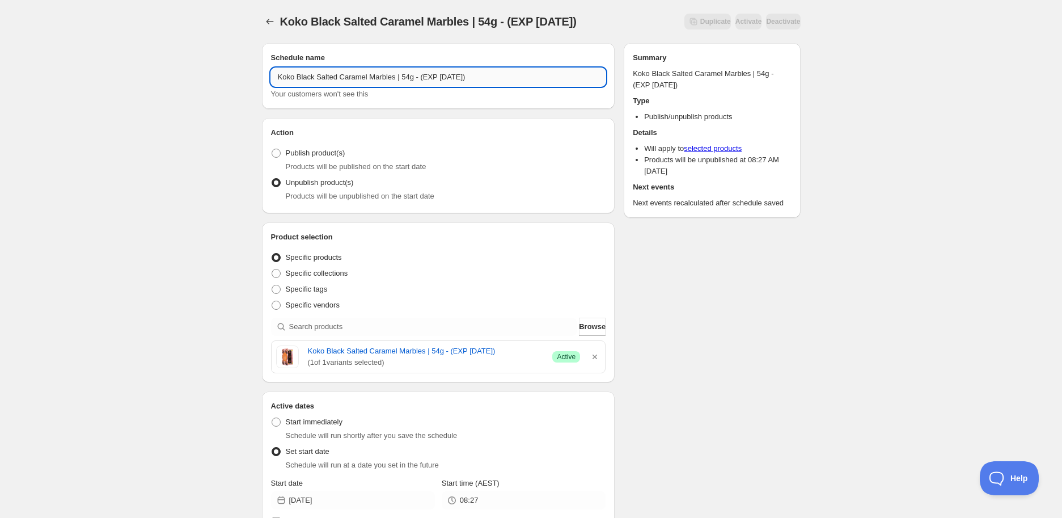
click at [438, 84] on input "Koko Black Salted Caramel Marbles | 54g - (EXP [DATE])" at bounding box center [438, 77] width 335 height 18
type input "Koko Black Salted Caramel Marbles | 54g - (EXP [DATE])"
click at [364, 351] on link "Koko Black Salted Caramel Marbles | 54g - (EXP [DATE])" at bounding box center [426, 350] width 236 height 11
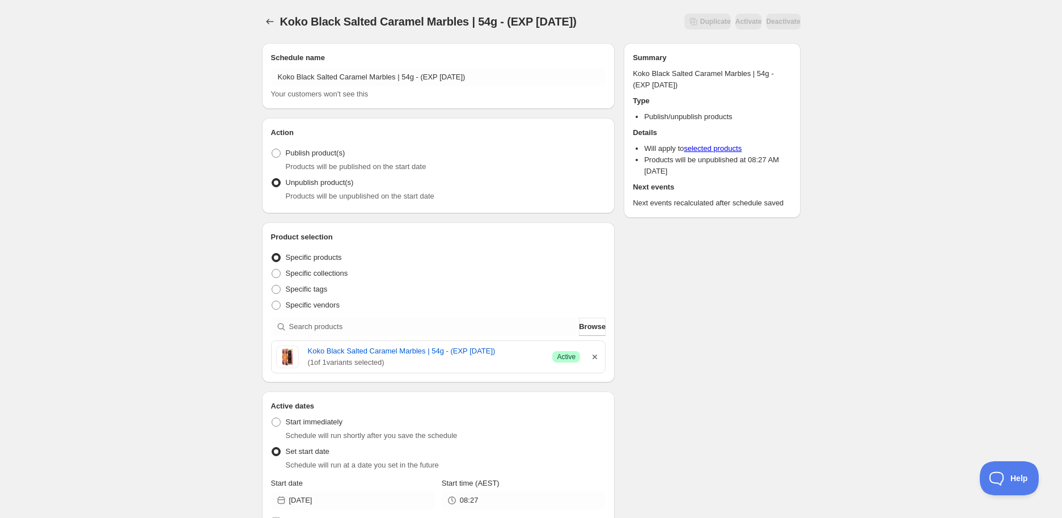
click at [591, 353] on icon "button" at bounding box center [594, 356] width 11 height 11
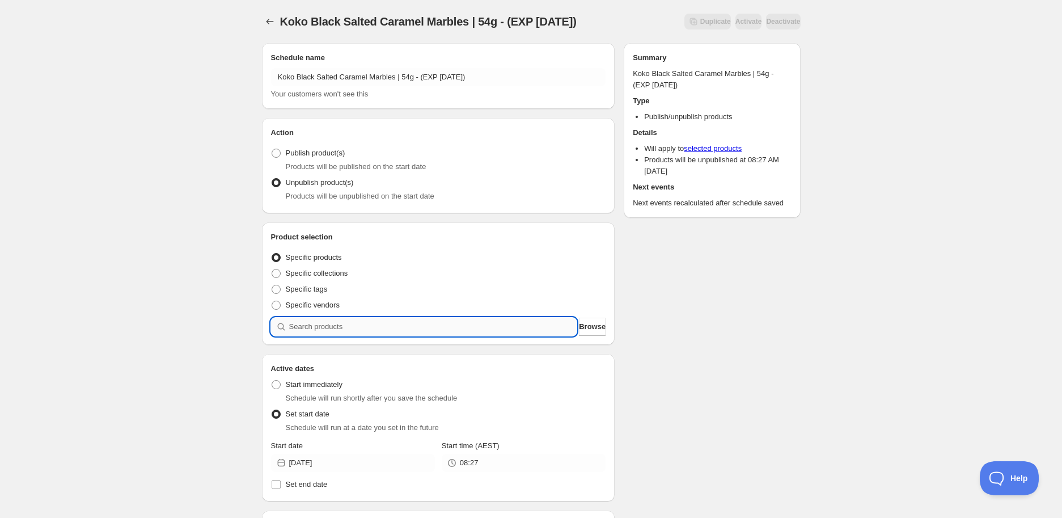
click at [479, 320] on input "search" at bounding box center [433, 327] width 288 height 18
paste input "search"
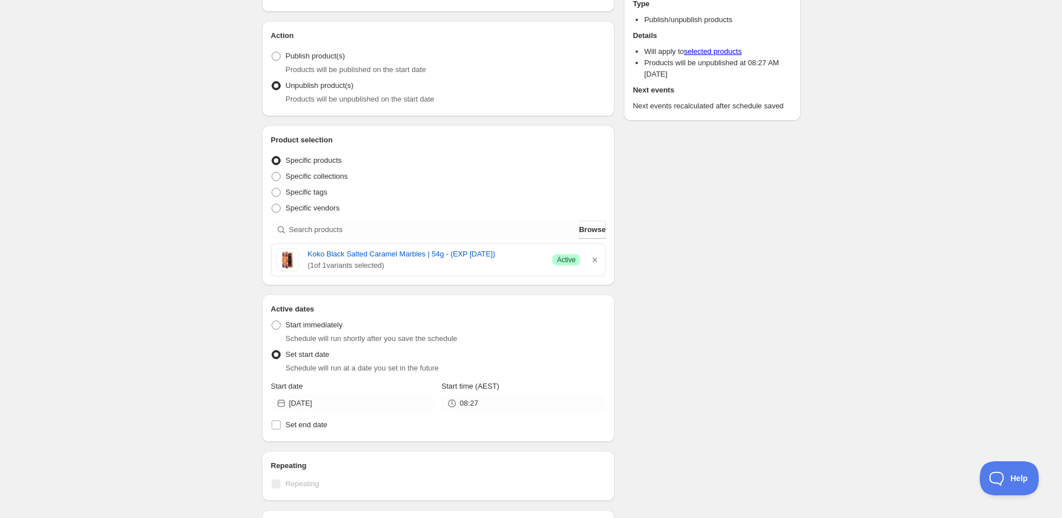
scroll to position [189, 0]
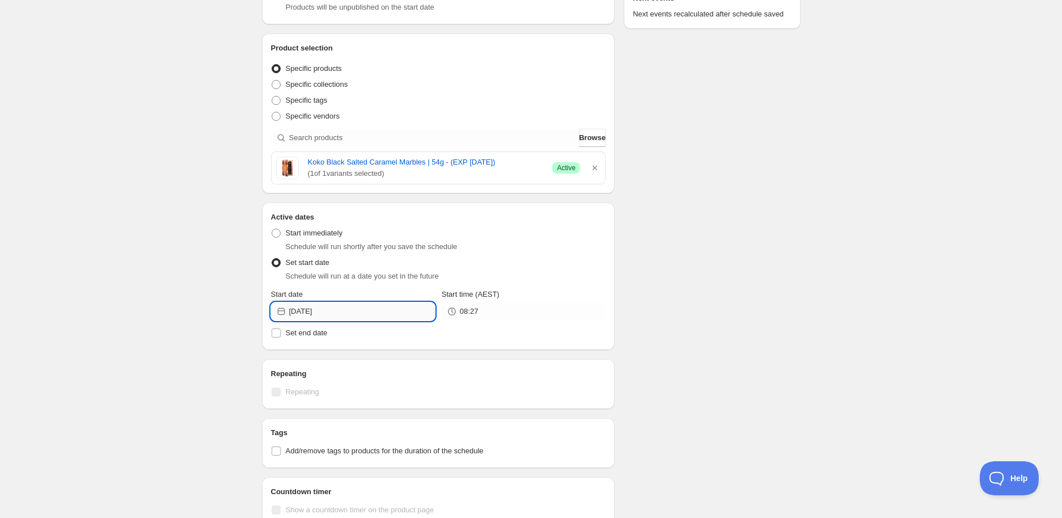
click at [369, 311] on input "[DATE]" at bounding box center [362, 311] width 146 height 18
click at [329, 430] on span "23" at bounding box center [332, 427] width 12 height 9
type input "[DATE]"
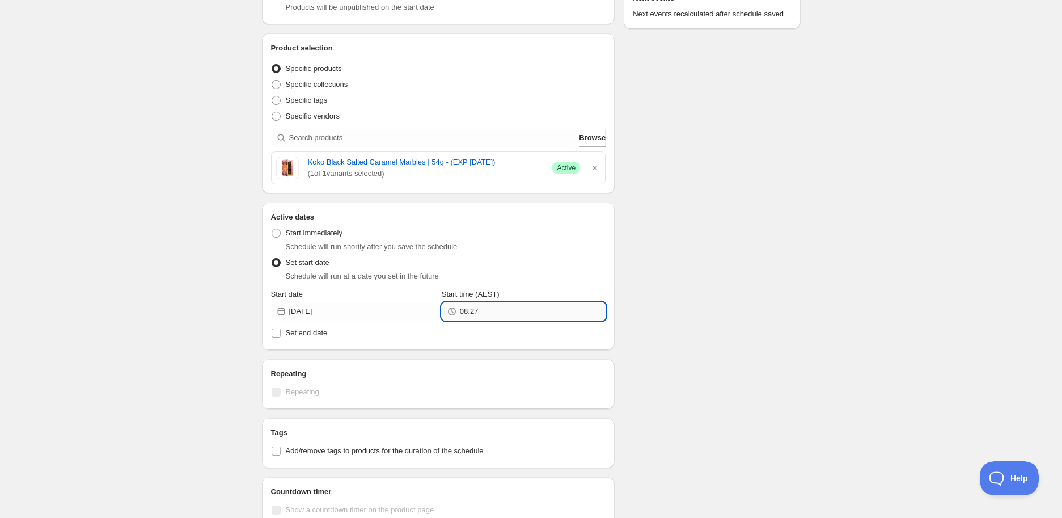
click at [557, 305] on input "08:27" at bounding box center [533, 311] width 146 height 18
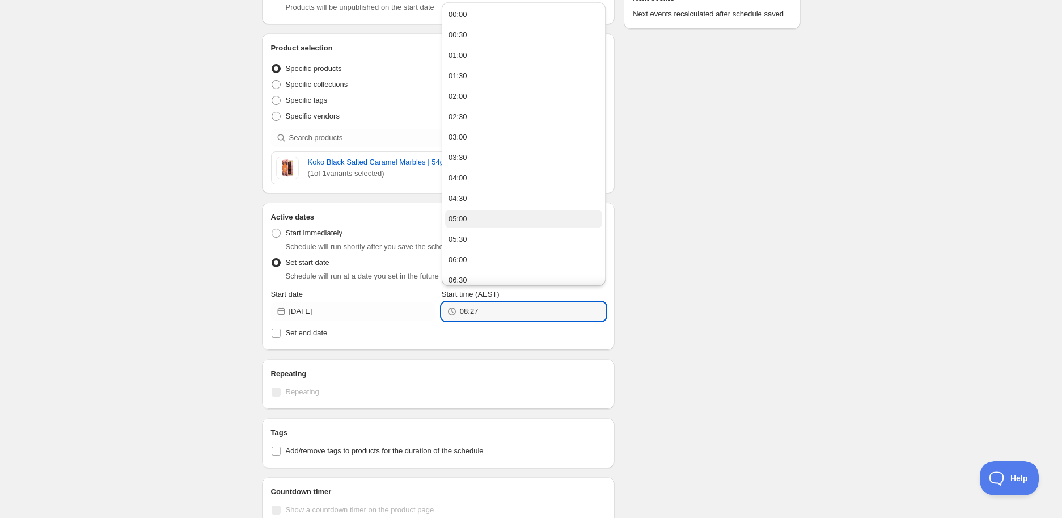
click at [478, 215] on button "05:00" at bounding box center [523, 219] width 157 height 18
type input "05:00"
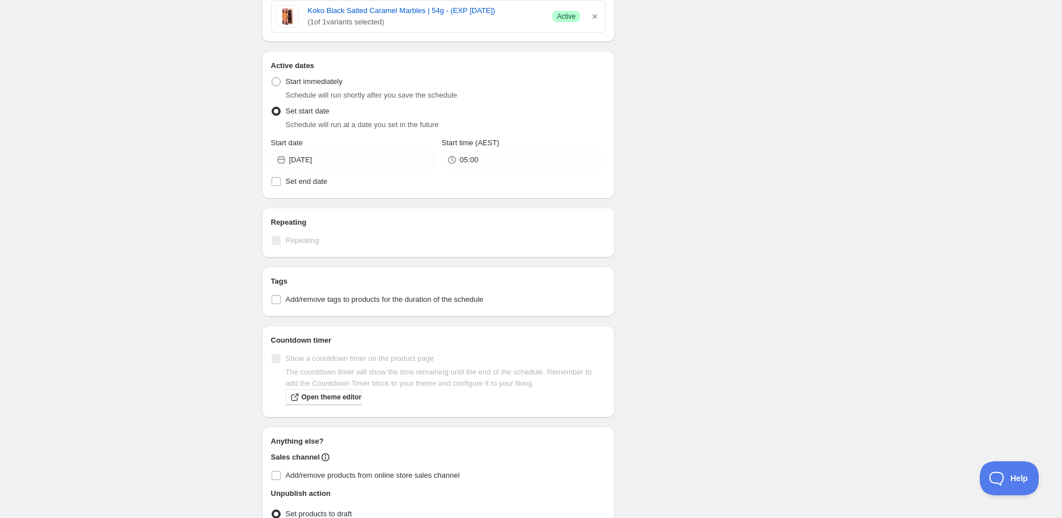
scroll to position [378, 0]
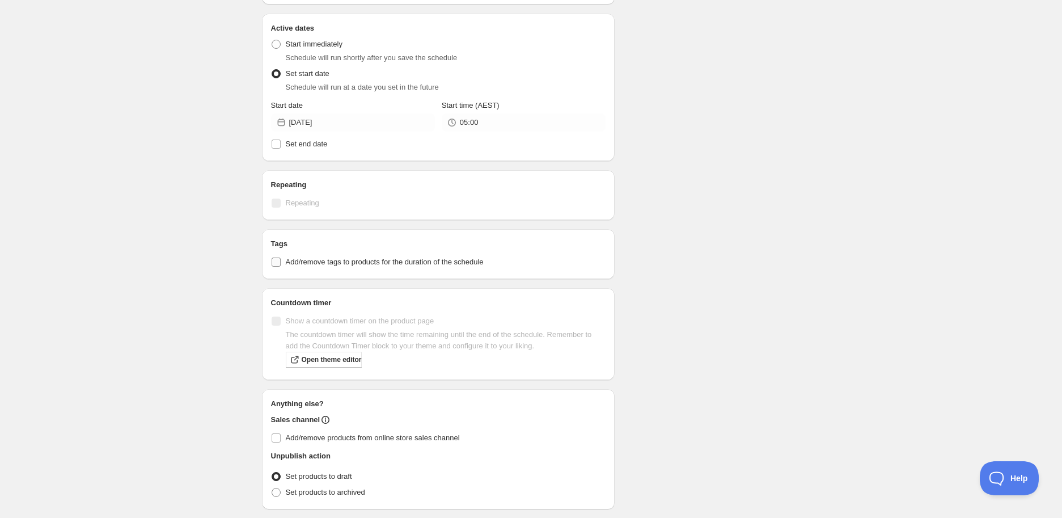
click at [365, 256] on span "Add/remove tags to products for the duration of the schedule" at bounding box center [385, 261] width 198 height 11
click at [281, 257] on input "Add/remove tags to products for the duration of the schedule" at bounding box center [276, 261] width 9 height 9
checkbox input "true"
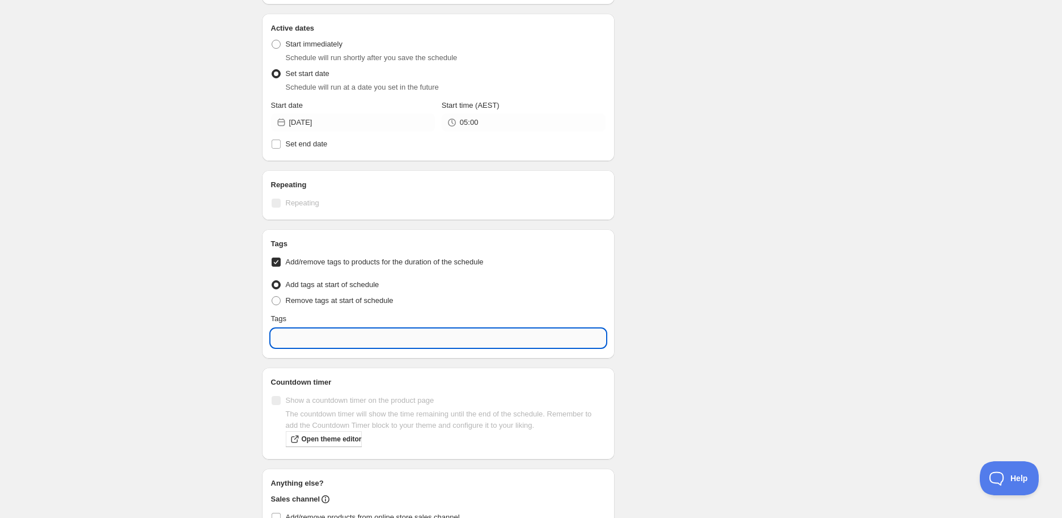
click at [338, 331] on input "text" at bounding box center [438, 338] width 335 height 18
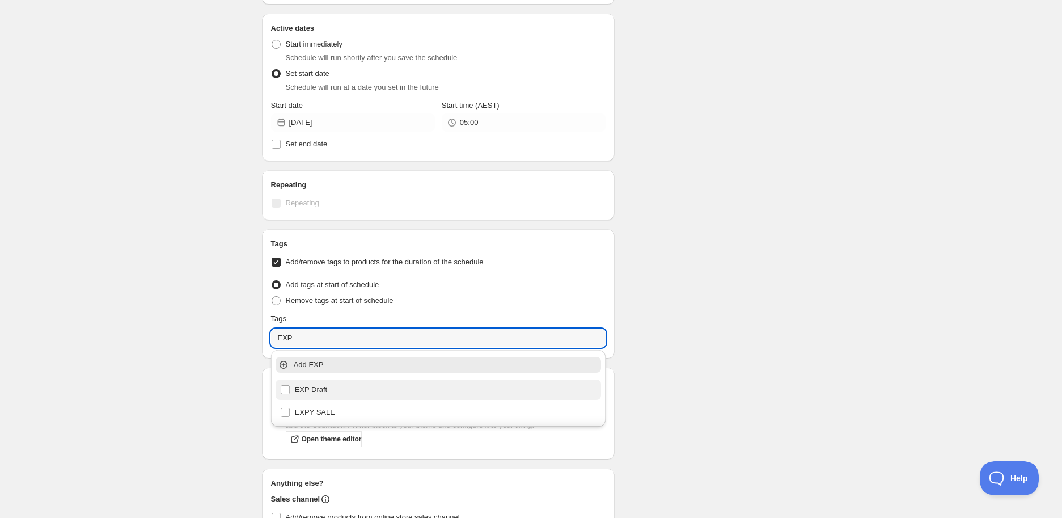
click at [330, 394] on div "EXP Draft" at bounding box center [438, 390] width 317 height 16
type input "EXP Draft"
checkbox input "true"
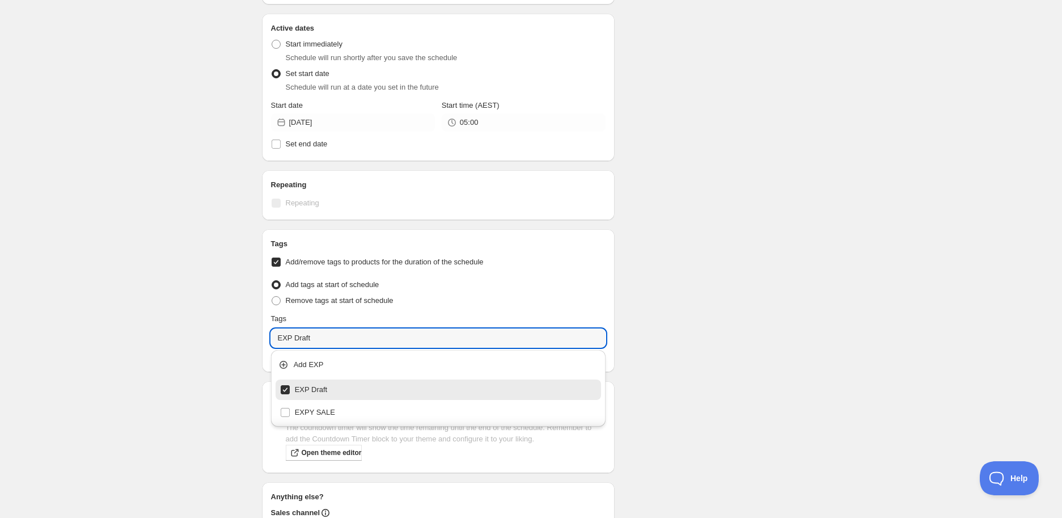
type input "EXP Draft"
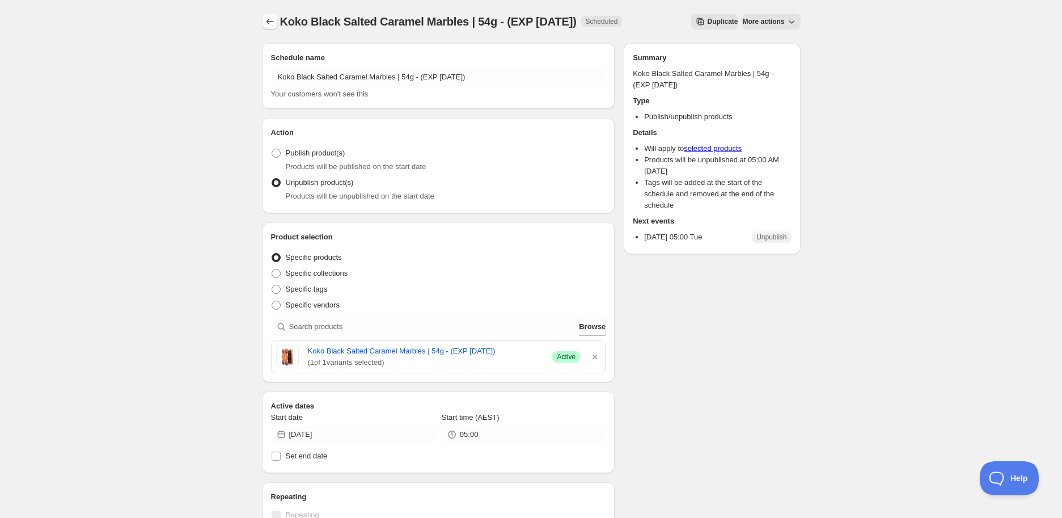
click at [267, 18] on icon "Schedules" at bounding box center [269, 21] width 11 height 11
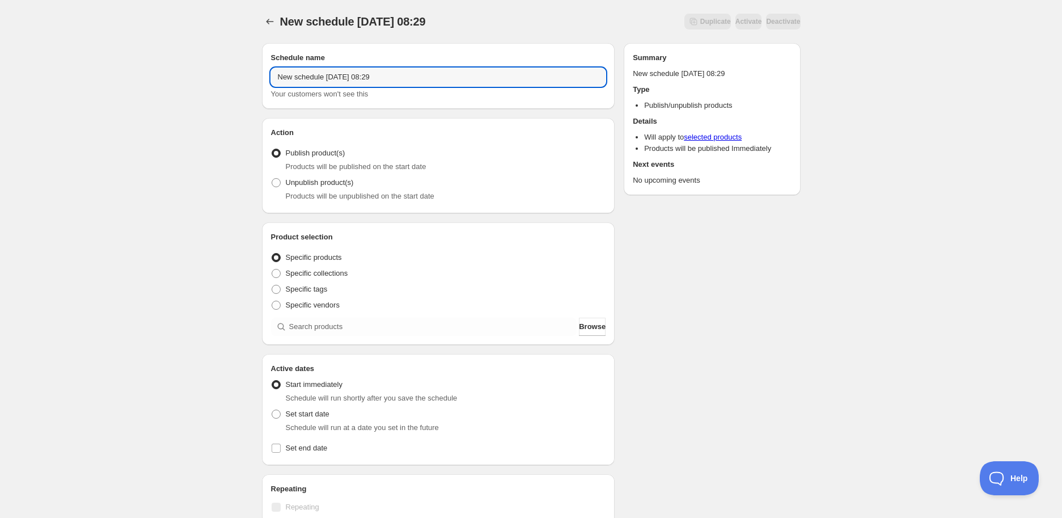
drag, startPoint x: 441, startPoint y: 71, endPoint x: -64, endPoint y: 72, distance: 505.2
click at [0, 72] on html "New schedule [DATE] 08:29. This page is ready New schedule [DATE] 08:29 Duplica…" at bounding box center [531, 259] width 1062 height 518
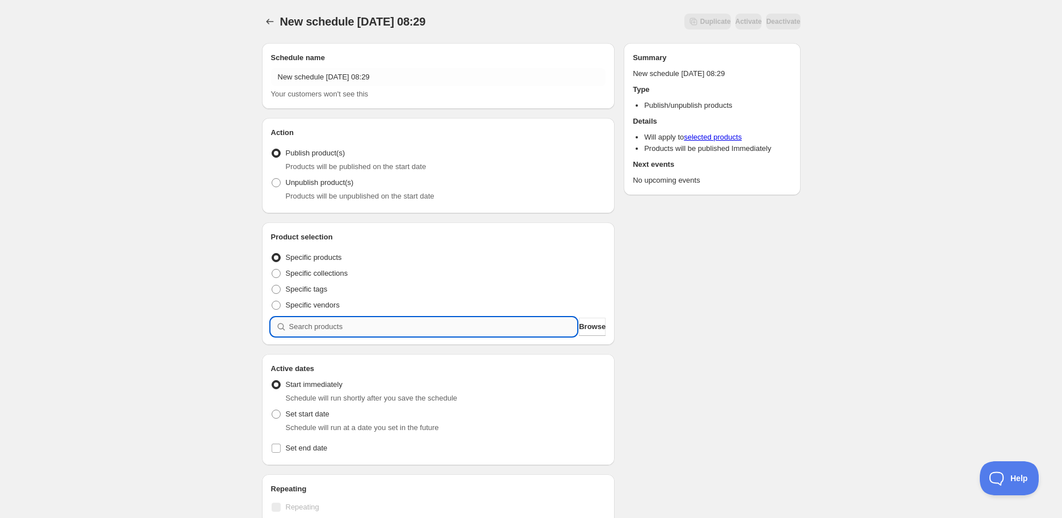
click at [313, 327] on input "search" at bounding box center [433, 327] width 288 height 18
paste input "search"
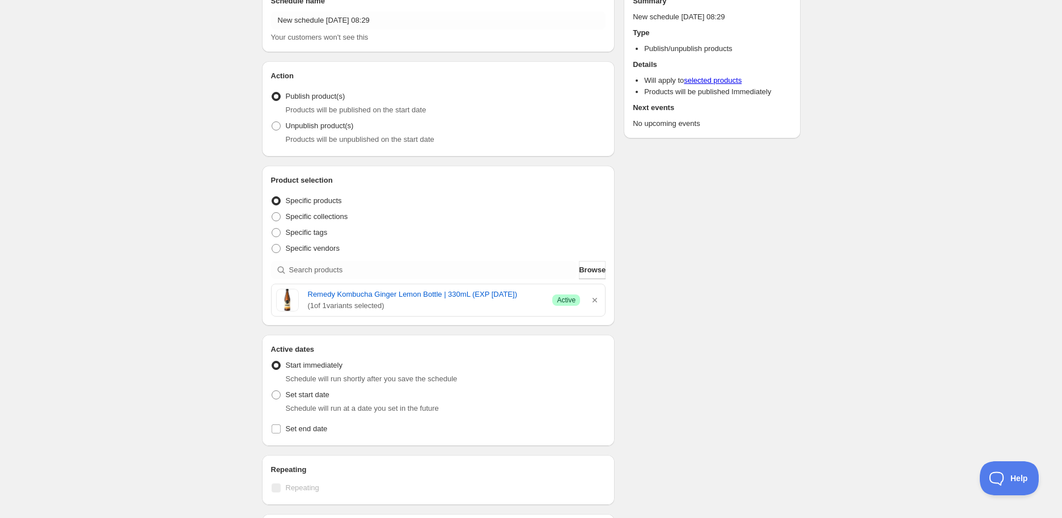
scroll to position [126, 0]
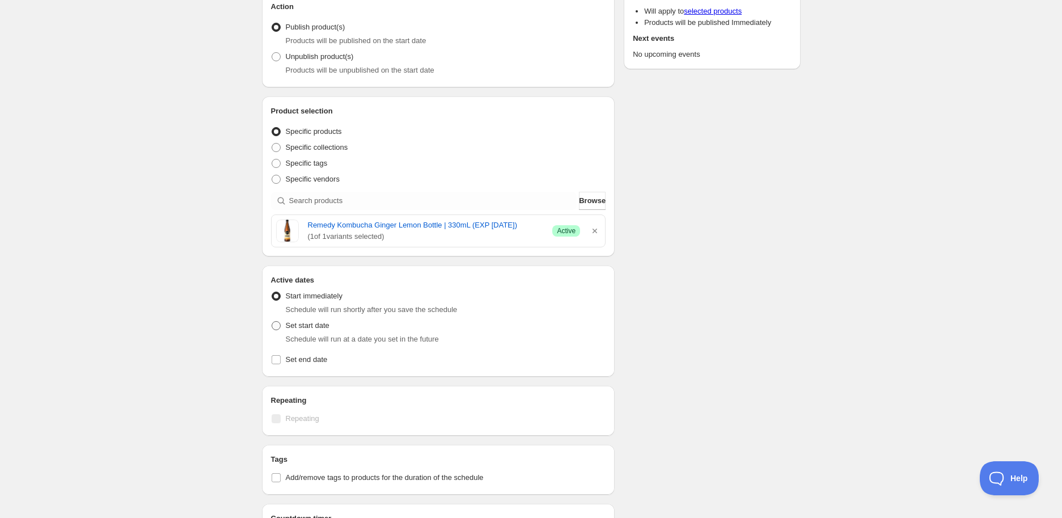
click at [307, 328] on span "Set start date" at bounding box center [308, 325] width 44 height 9
click at [272, 322] on input "Set start date" at bounding box center [272, 321] width 1 height 1
radio input "true"
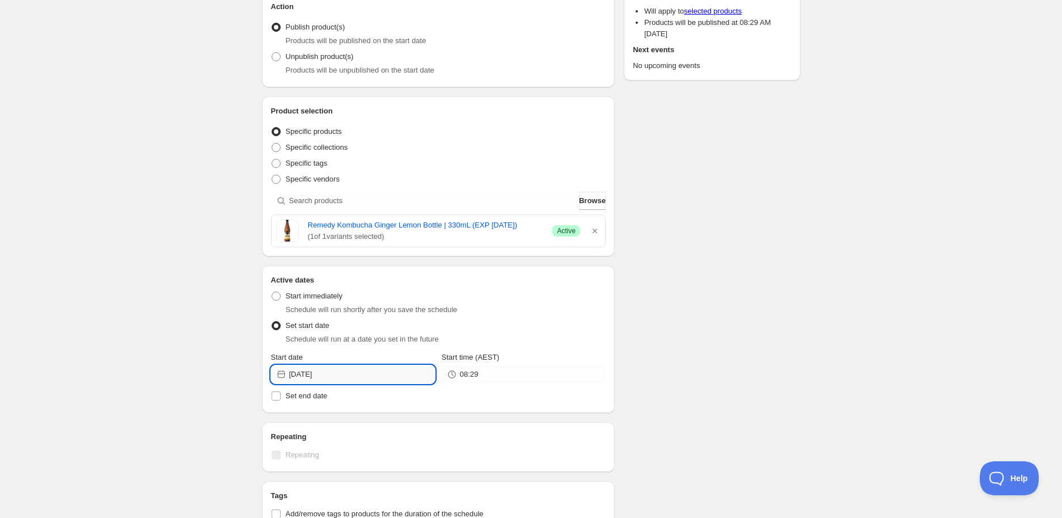
click at [405, 371] on input "[DATE]" at bounding box center [362, 374] width 146 height 18
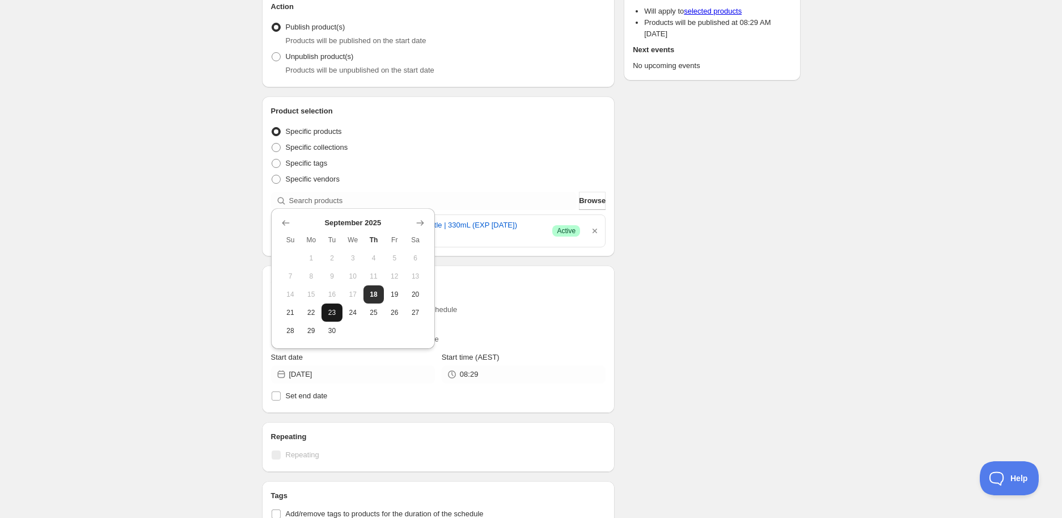
click at [336, 311] on span "23" at bounding box center [332, 312] width 12 height 9
type input "[DATE]"
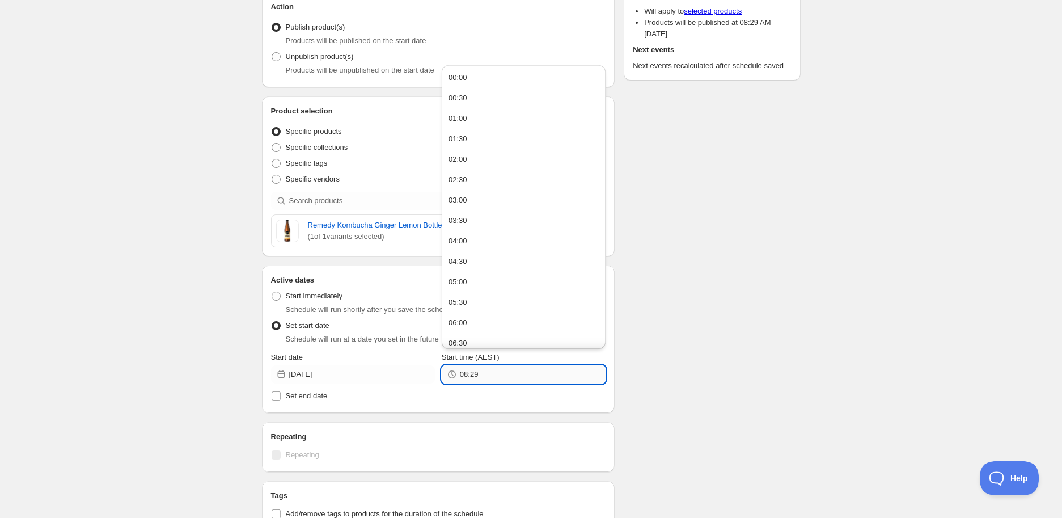
click at [487, 369] on input "08:29" at bounding box center [533, 374] width 146 height 18
click at [472, 277] on button "05:00" at bounding box center [523, 282] width 157 height 18
type input "05:00"
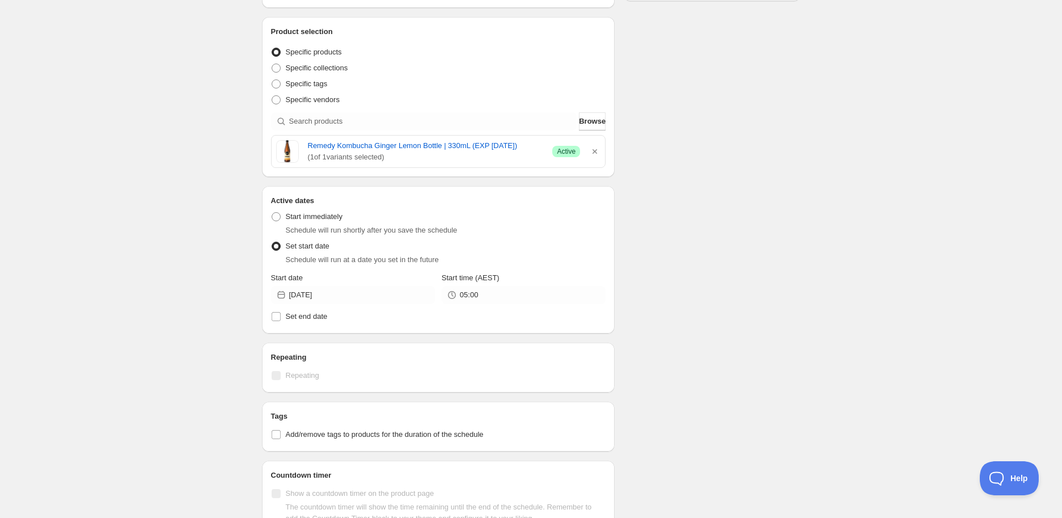
scroll to position [315, 0]
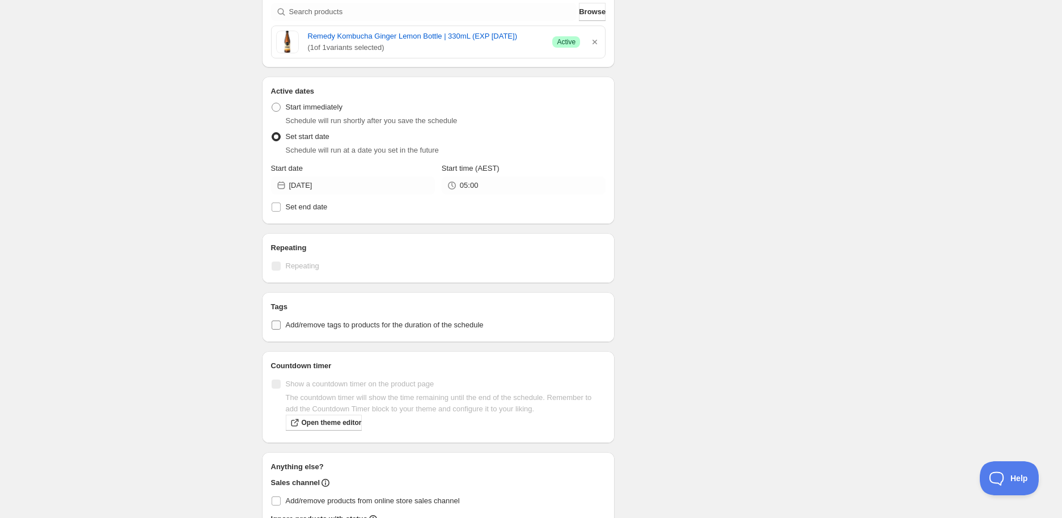
click at [336, 325] on span "Add/remove tags to products for the duration of the schedule" at bounding box center [385, 324] width 198 height 9
click at [281, 325] on input "Add/remove tags to products for the duration of the schedule" at bounding box center [276, 324] width 9 height 9
checkbox input "true"
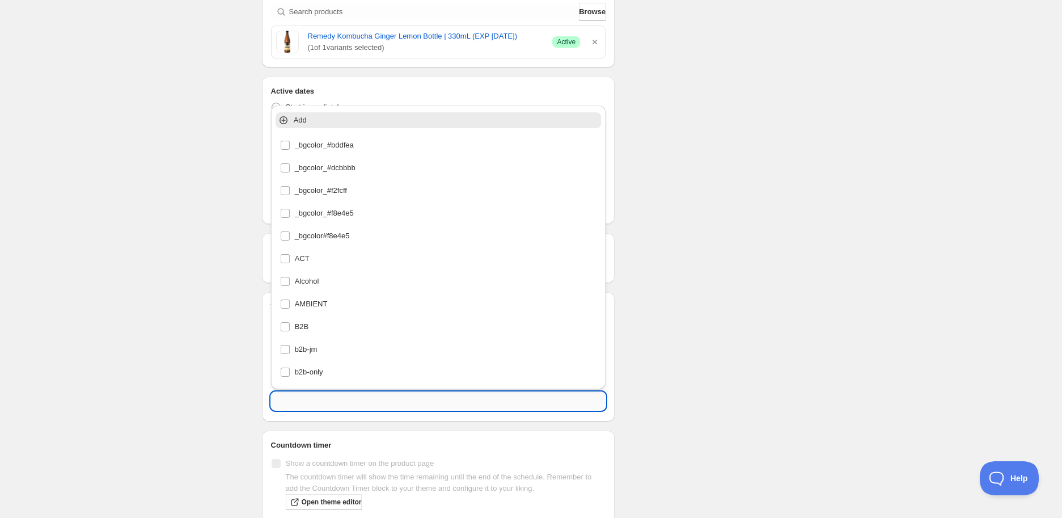
click at [349, 397] on input "text" at bounding box center [438, 401] width 335 height 18
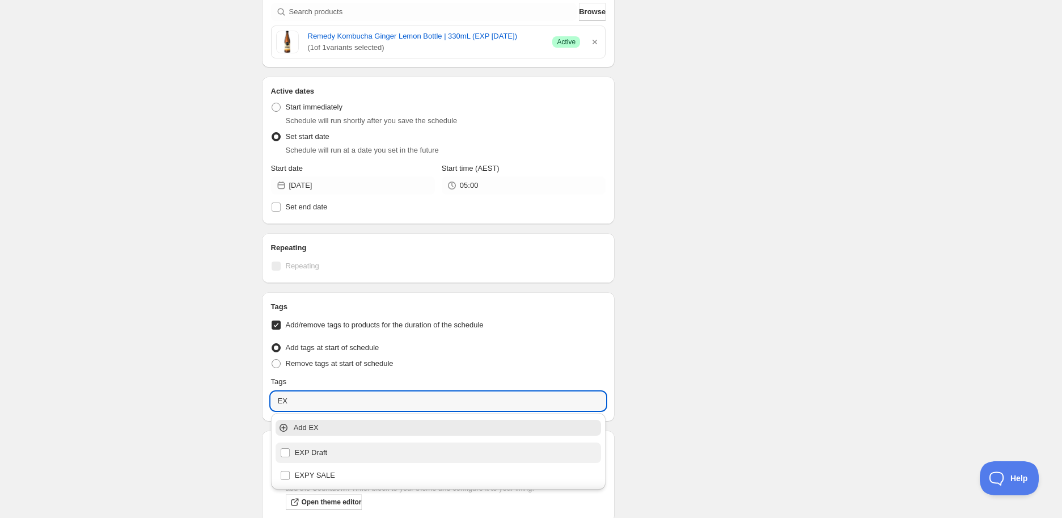
click at [324, 454] on div "EXP Draft" at bounding box center [438, 453] width 317 height 16
type input "EXP Draft"
checkbox input "true"
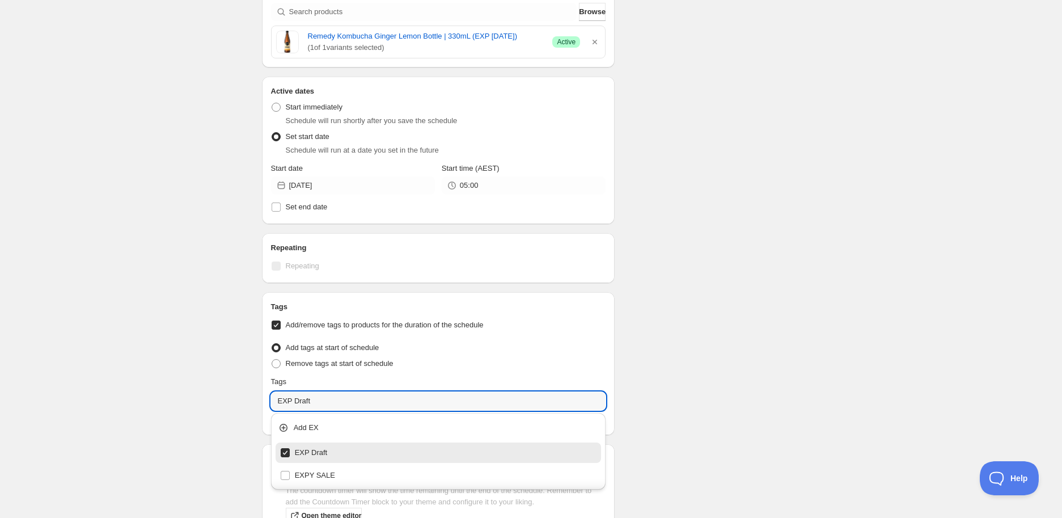
type input "EXP Draft"
click at [727, 315] on div "Schedule name New schedule [DATE] 08:29 Your customers won't see this Action Ac…" at bounding box center [527, 206] width 548 height 974
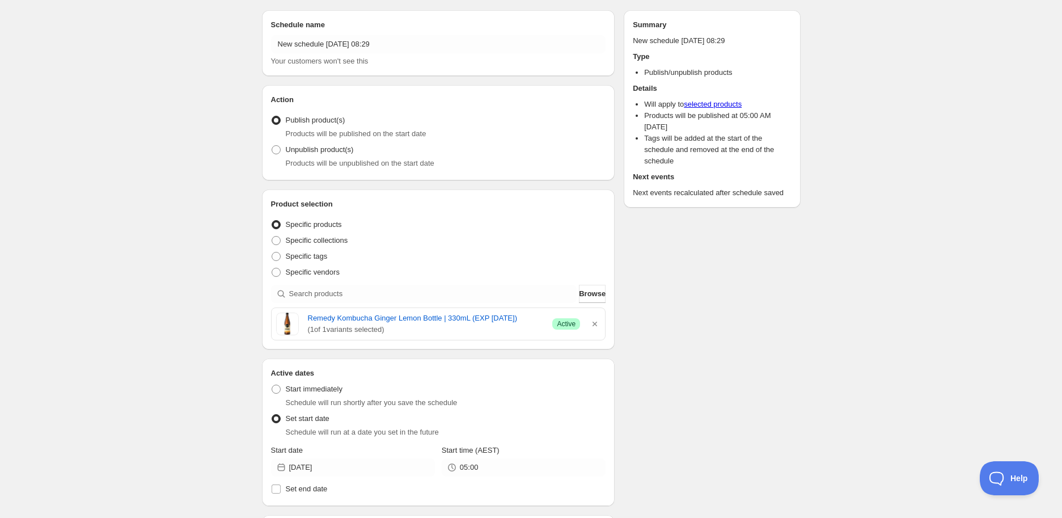
scroll to position [0, 0]
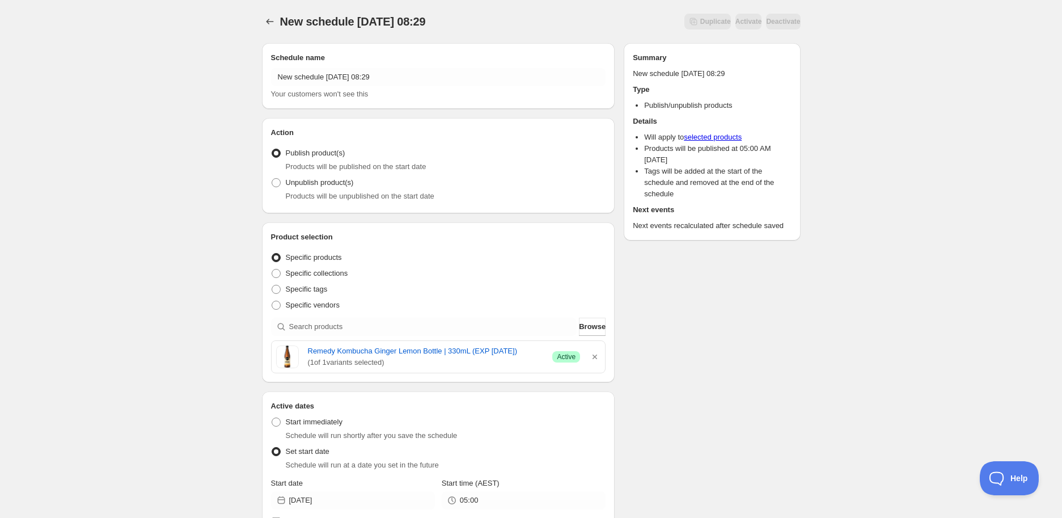
drag, startPoint x: 304, startPoint y: 349, endPoint x: 545, endPoint y: 340, distance: 241.1
click at [545, 341] on div "Remedy Kombucha Ginger Lemon Bottle | 330mL (EXP [DATE]) ( 1 of 1 variants sele…" at bounding box center [439, 357] width 334 height 32
copy link "Remedy Kombucha Ginger Lemon Bottle | 330mL (EXP [DATE])"
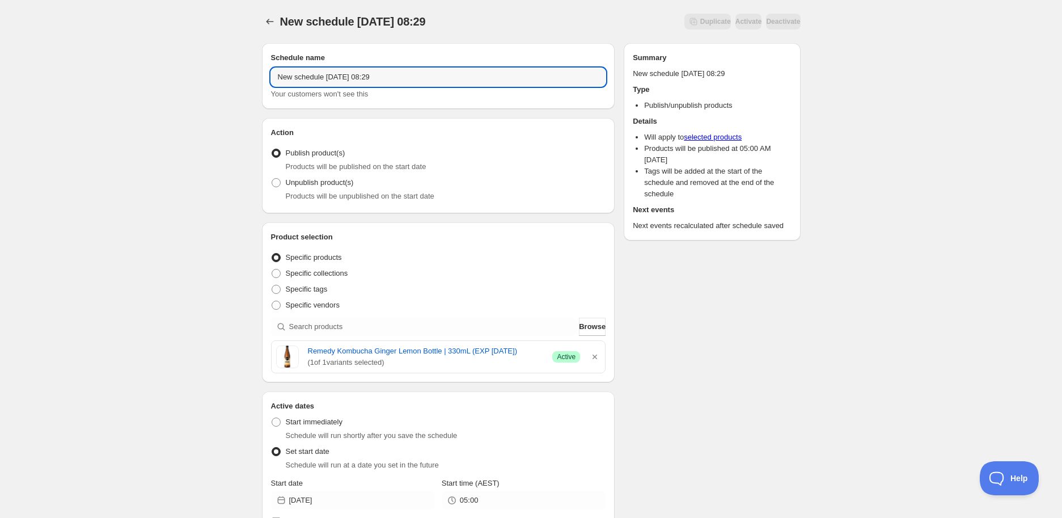
drag, startPoint x: 445, startPoint y: 81, endPoint x: 151, endPoint y: 69, distance: 294.6
click at [151, 69] on div "New schedule [DATE] 08:29. This page is ready New schedule [DATE] 08:29 Duplica…" at bounding box center [531, 515] width 1062 height 1031
paste input "Remedy Kombucha Ginger Lemon Bottle | 330mL (EXP [DATE])"
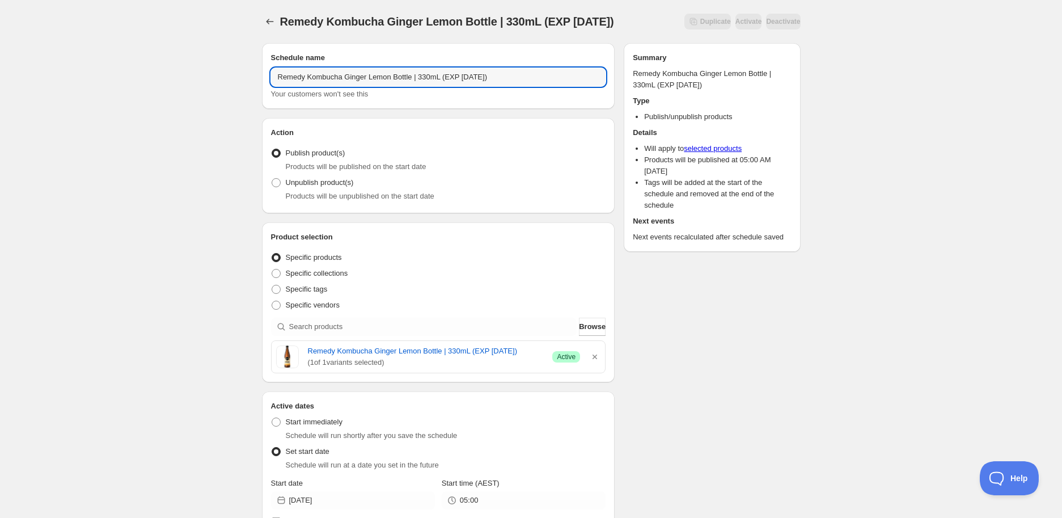
type input "Remedy Kombucha Ginger Lemon Bottle | 330mL (EXP [DATE])"
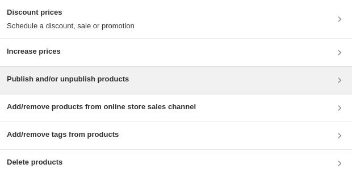
click at [227, 82] on div "Publish and/or unpublish products" at bounding box center [176, 81] width 338 height 14
click at [81, 84] on h3 "Publish and/or unpublish products" at bounding box center [68, 79] width 122 height 11
click at [109, 78] on h3 "Publish and/or unpublish products" at bounding box center [68, 79] width 122 height 11
click at [102, 91] on div "Publish and/or unpublish products" at bounding box center [176, 80] width 352 height 27
